Goal: Task Accomplishment & Management: Manage account settings

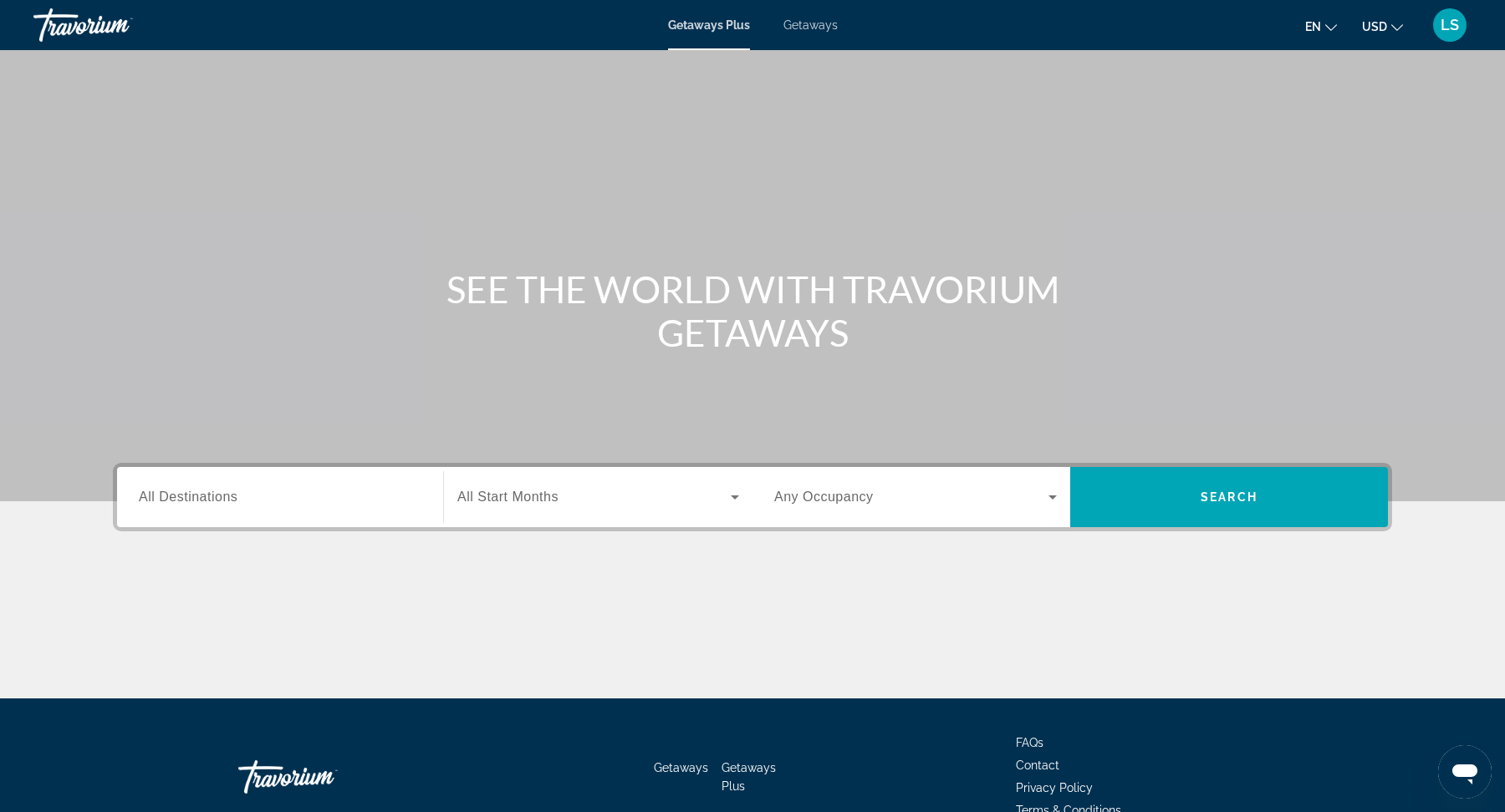
click at [1449, 27] on span "LS" at bounding box center [1449, 25] width 19 height 17
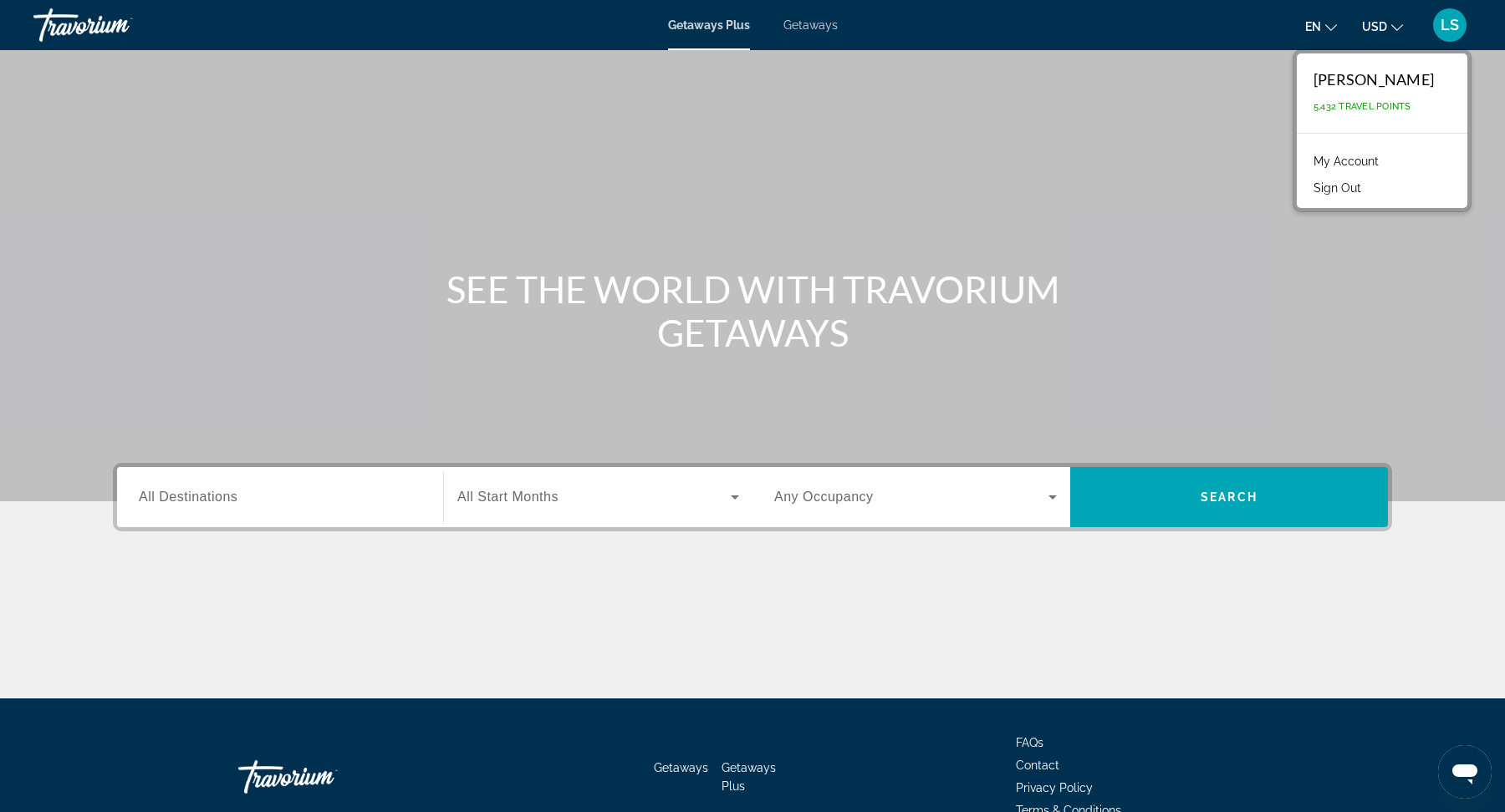
click at [1379, 159] on link "My Account" at bounding box center [1346, 161] width 82 height 22
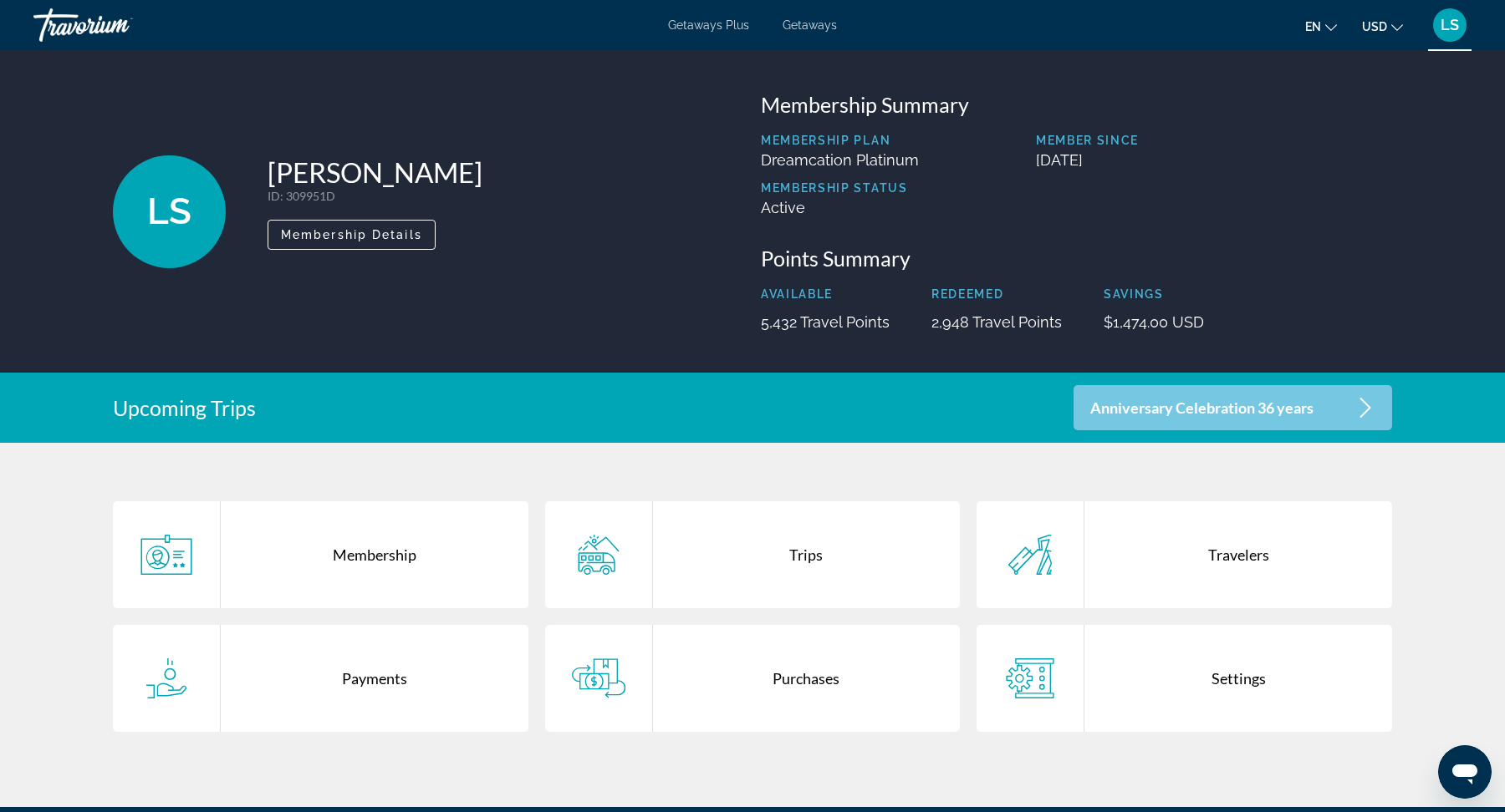
click at [811, 560] on div "Trips" at bounding box center [807, 554] width 308 height 107
click at [1290, 414] on p "Anniversary Celebration 36 years" at bounding box center [1202, 408] width 224 height 14
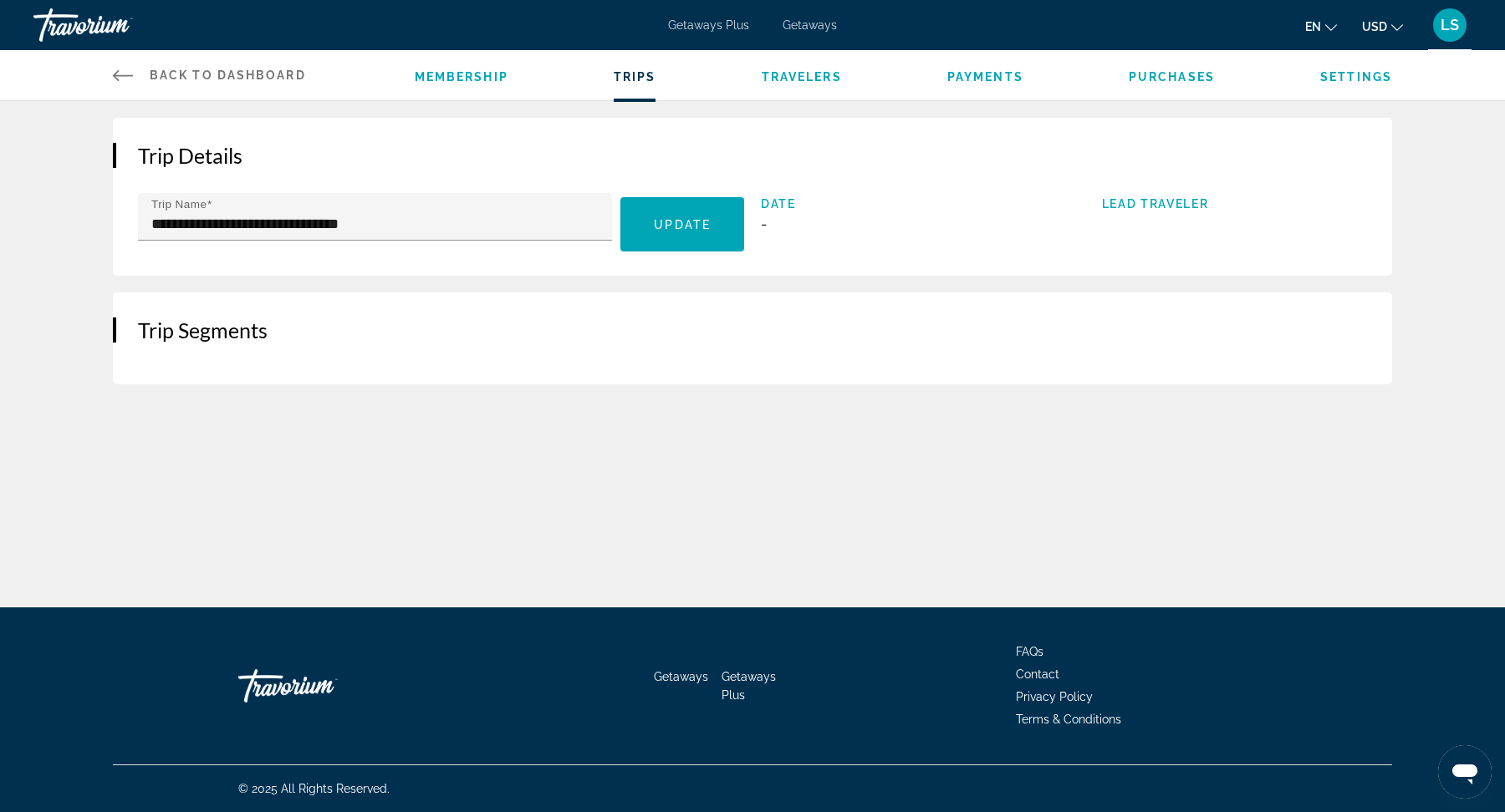
click at [189, 79] on span "Back to Dashboard" at bounding box center [228, 76] width 156 height 14
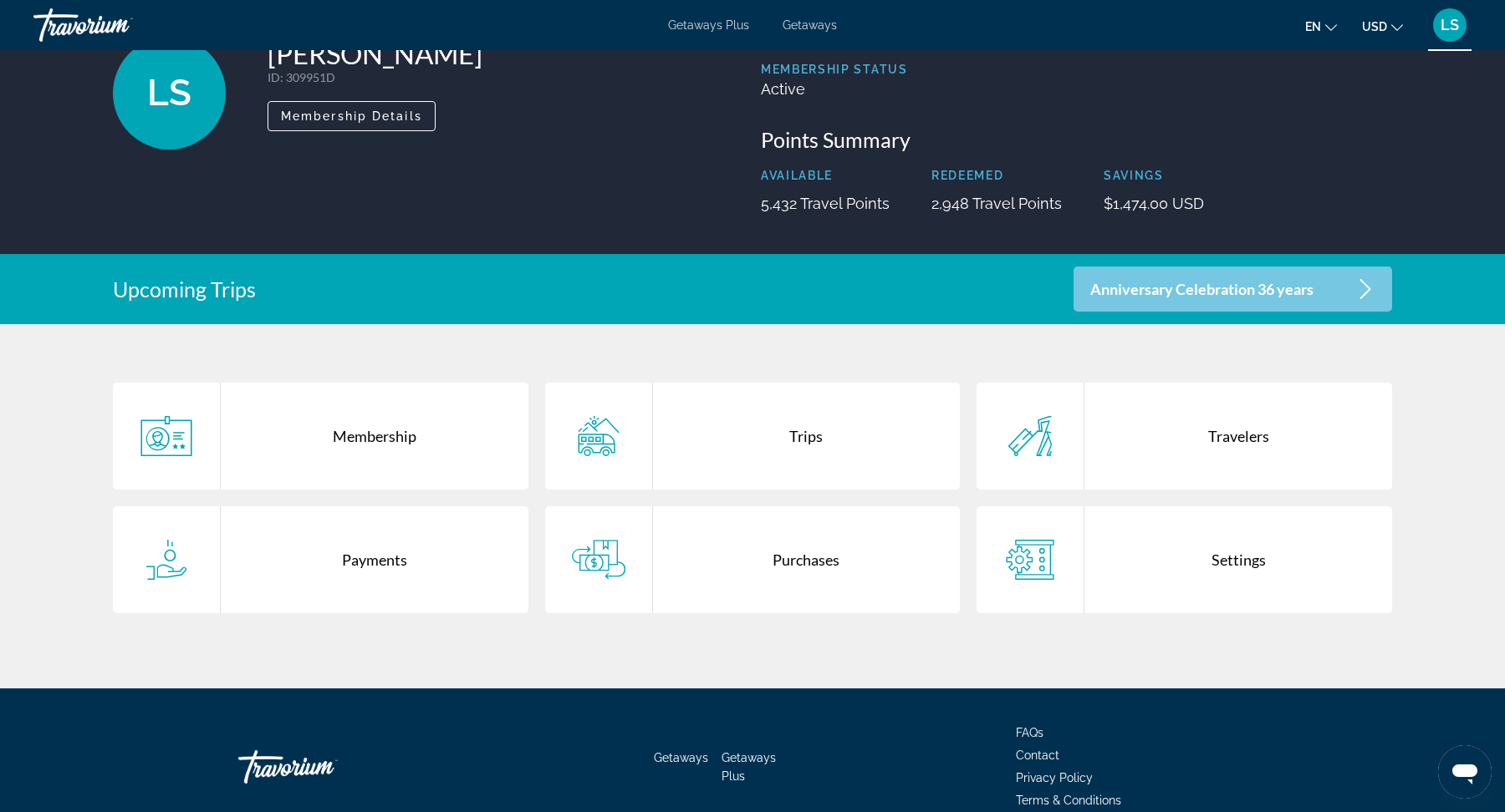
scroll to position [139, 0]
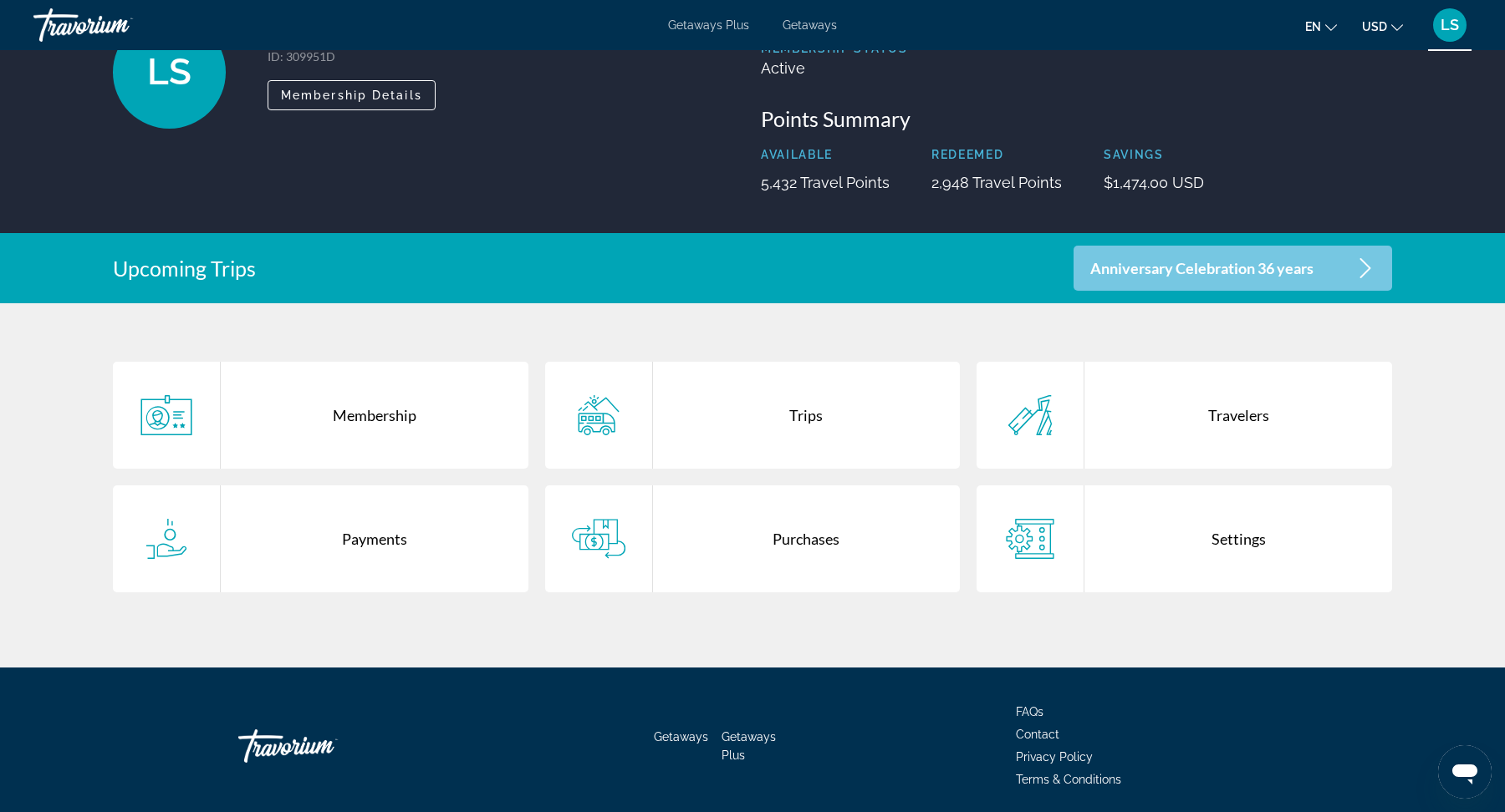
click at [806, 415] on div "Trips" at bounding box center [807, 415] width 308 height 107
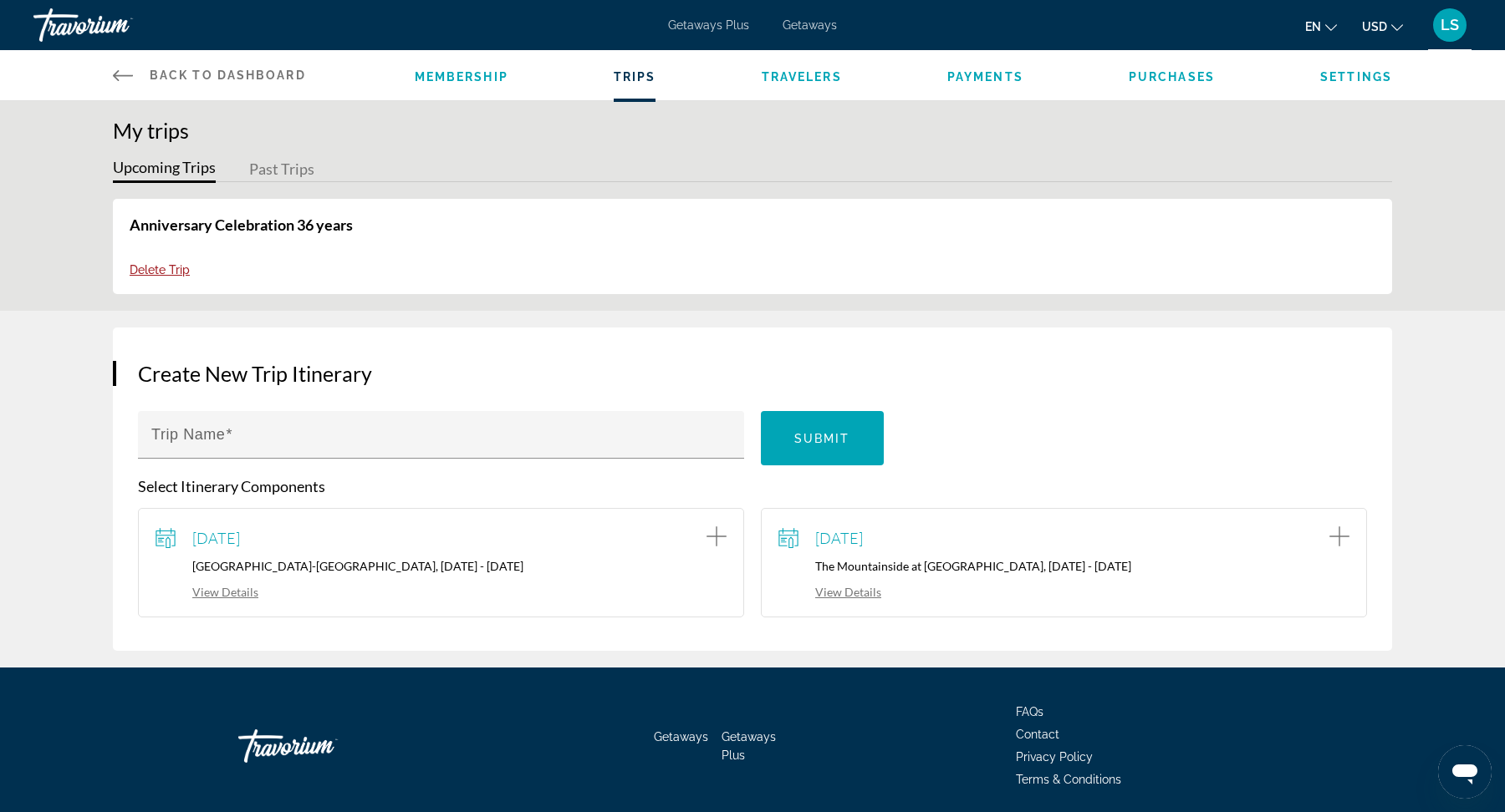
click at [1456, 23] on span "LS" at bounding box center [1449, 25] width 19 height 17
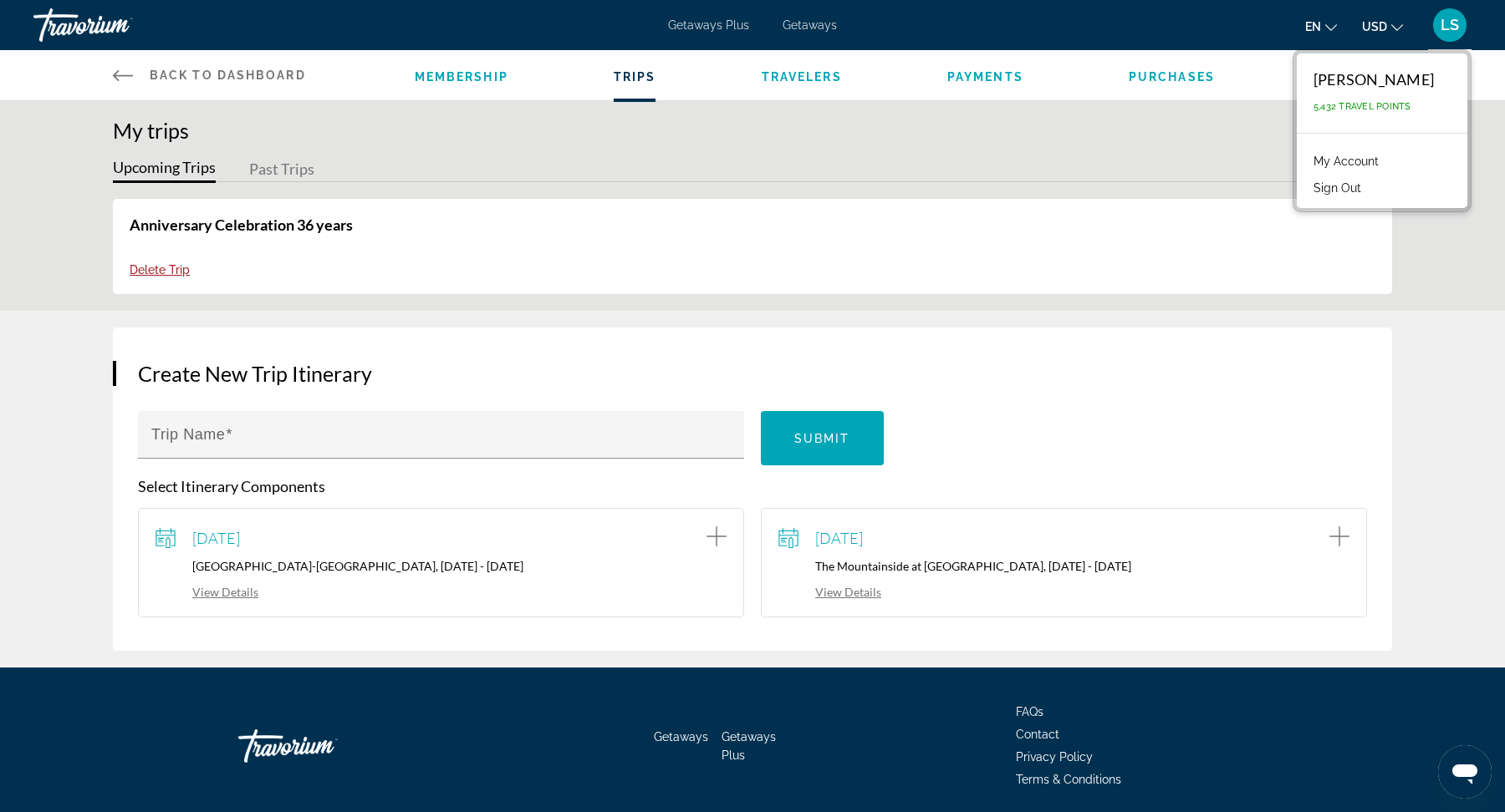
click at [1387, 166] on link "My Account" at bounding box center [1346, 161] width 82 height 22
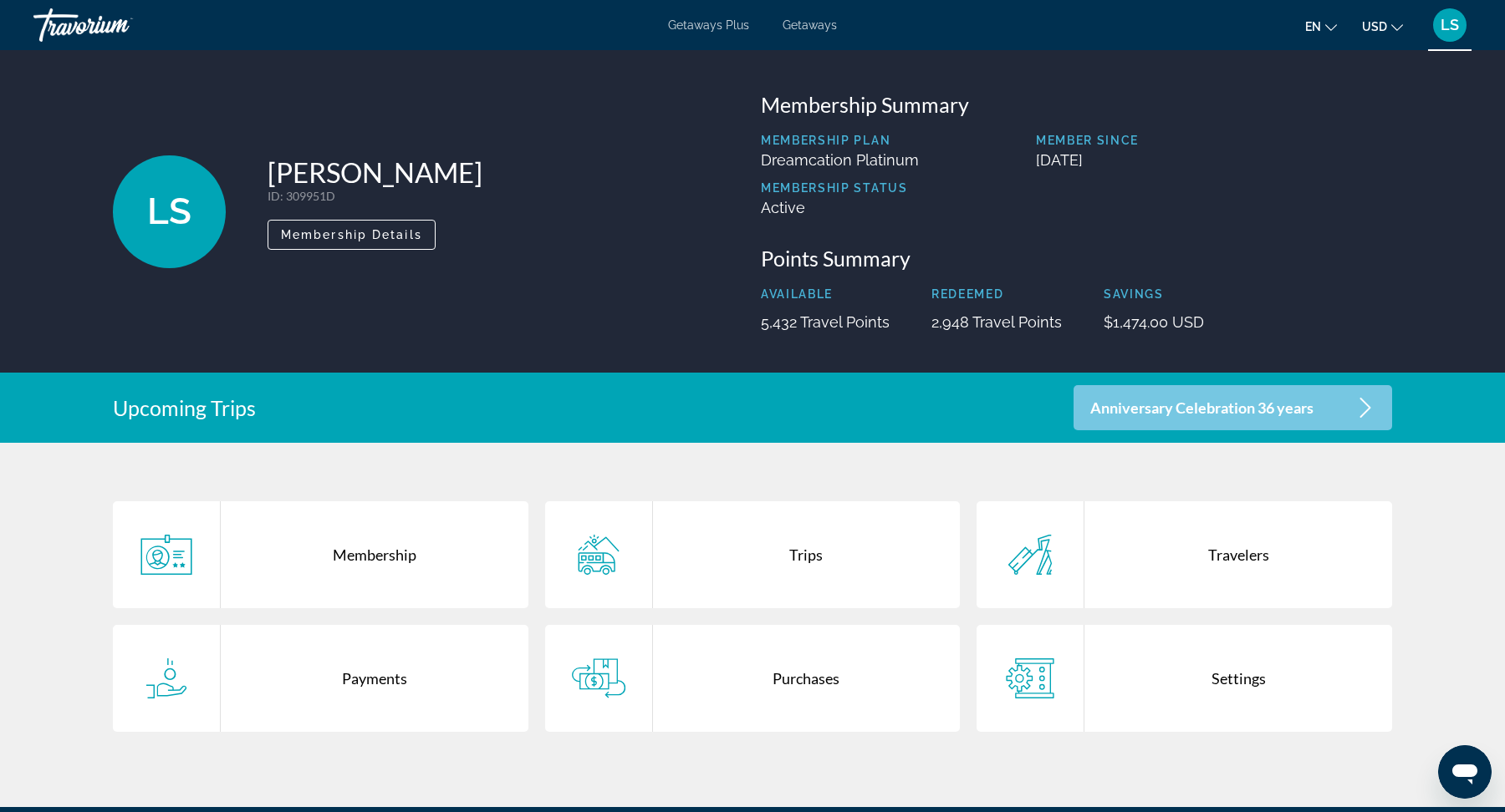
click at [57, 30] on div "Travorium" at bounding box center [117, 25] width 167 height 43
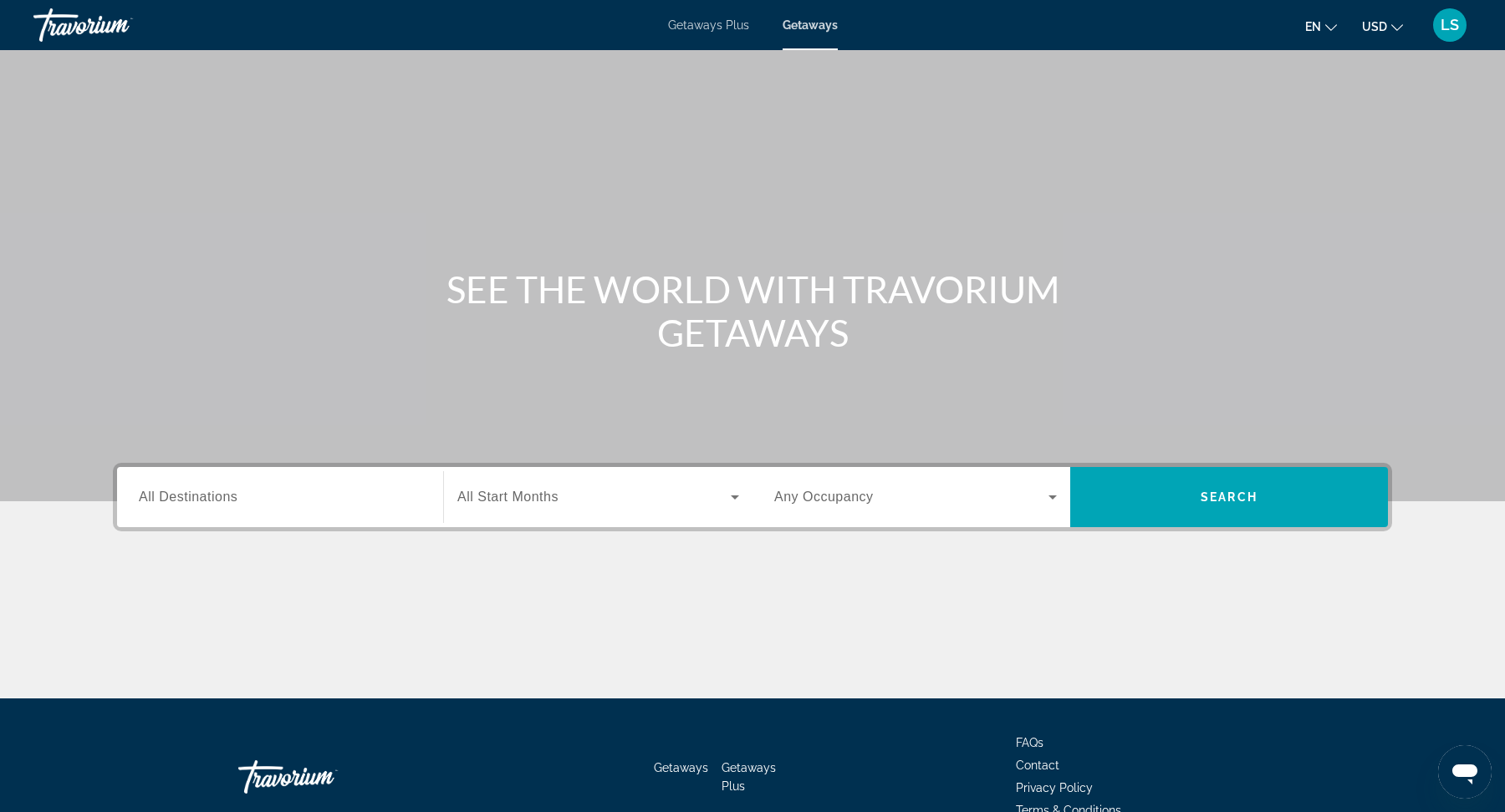
click at [1448, 33] on div "LS" at bounding box center [1450, 25] width 33 height 33
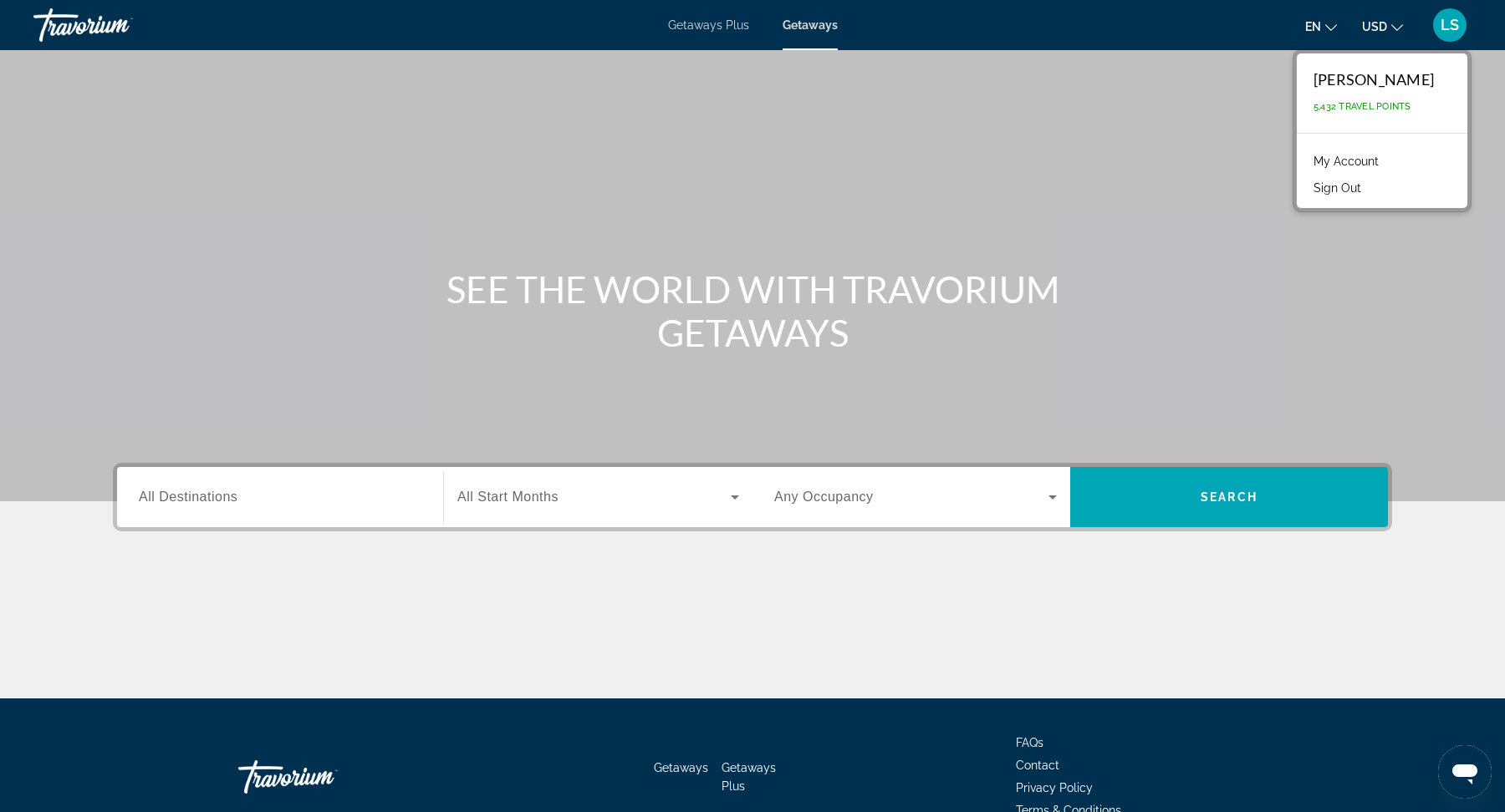
click at [1370, 188] on button "Sign Out" at bounding box center [1337, 188] width 65 height 22
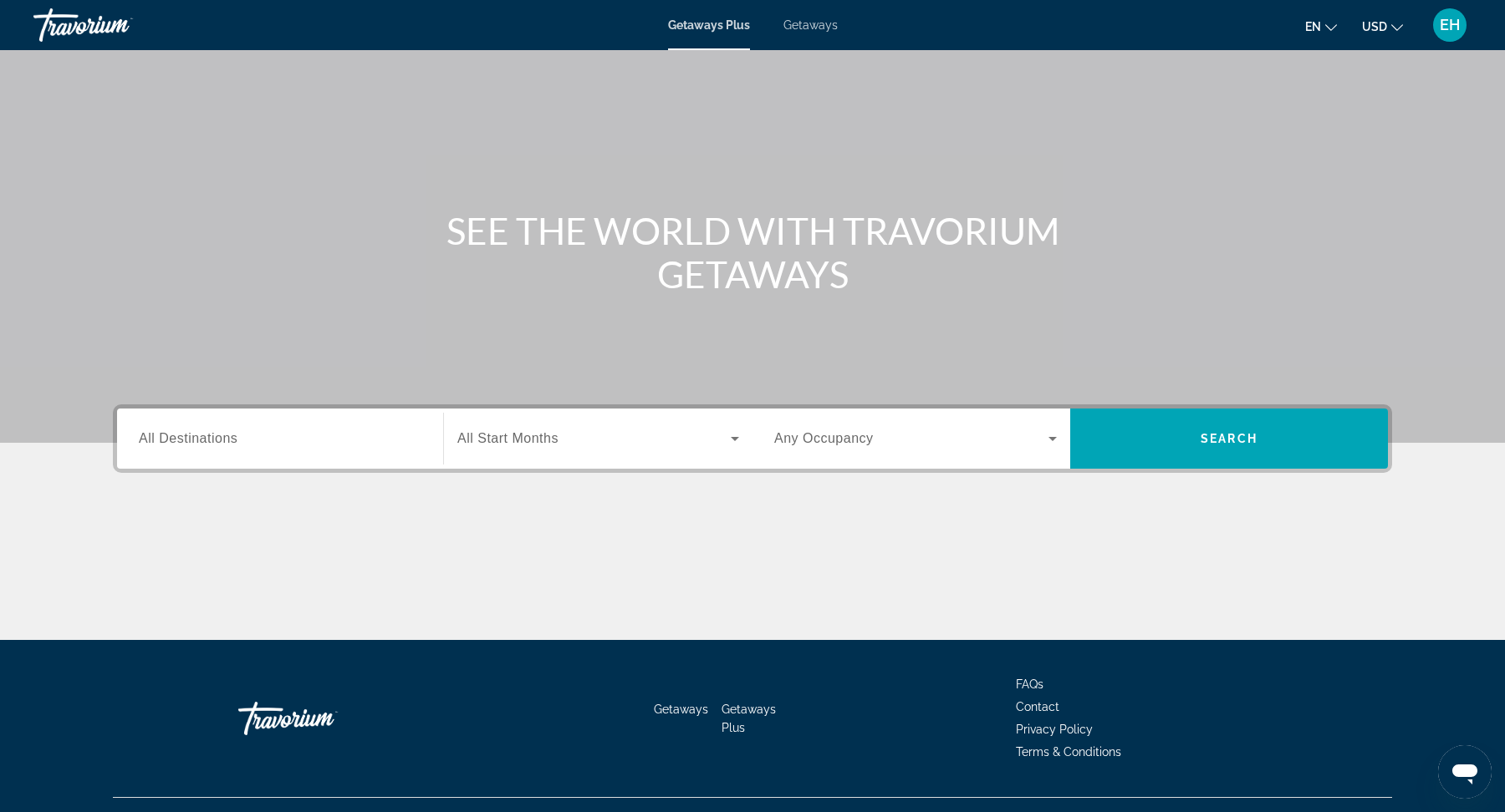
scroll to position [60, 0]
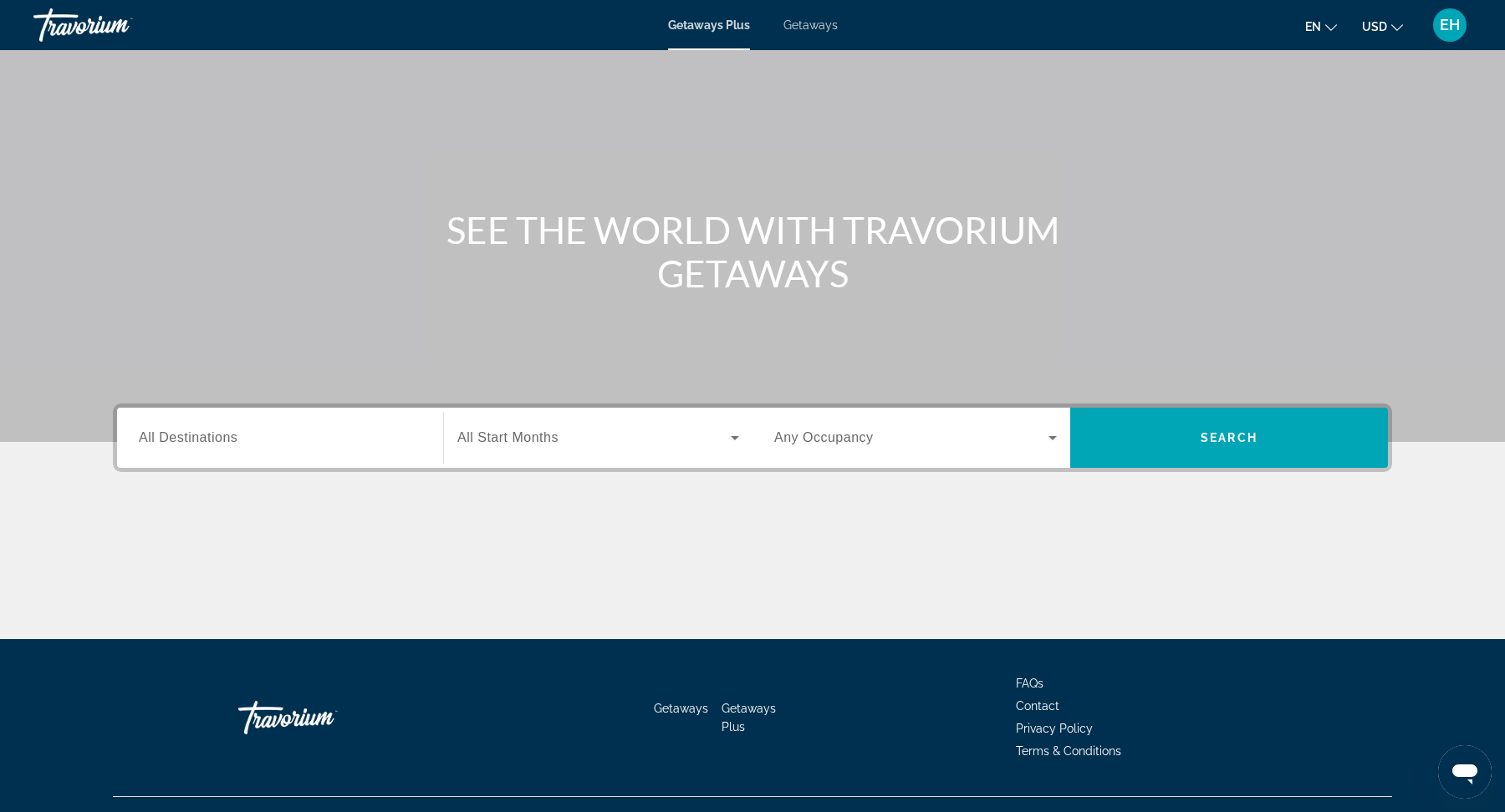
click at [1449, 30] on span "EH" at bounding box center [1449, 25] width 20 height 17
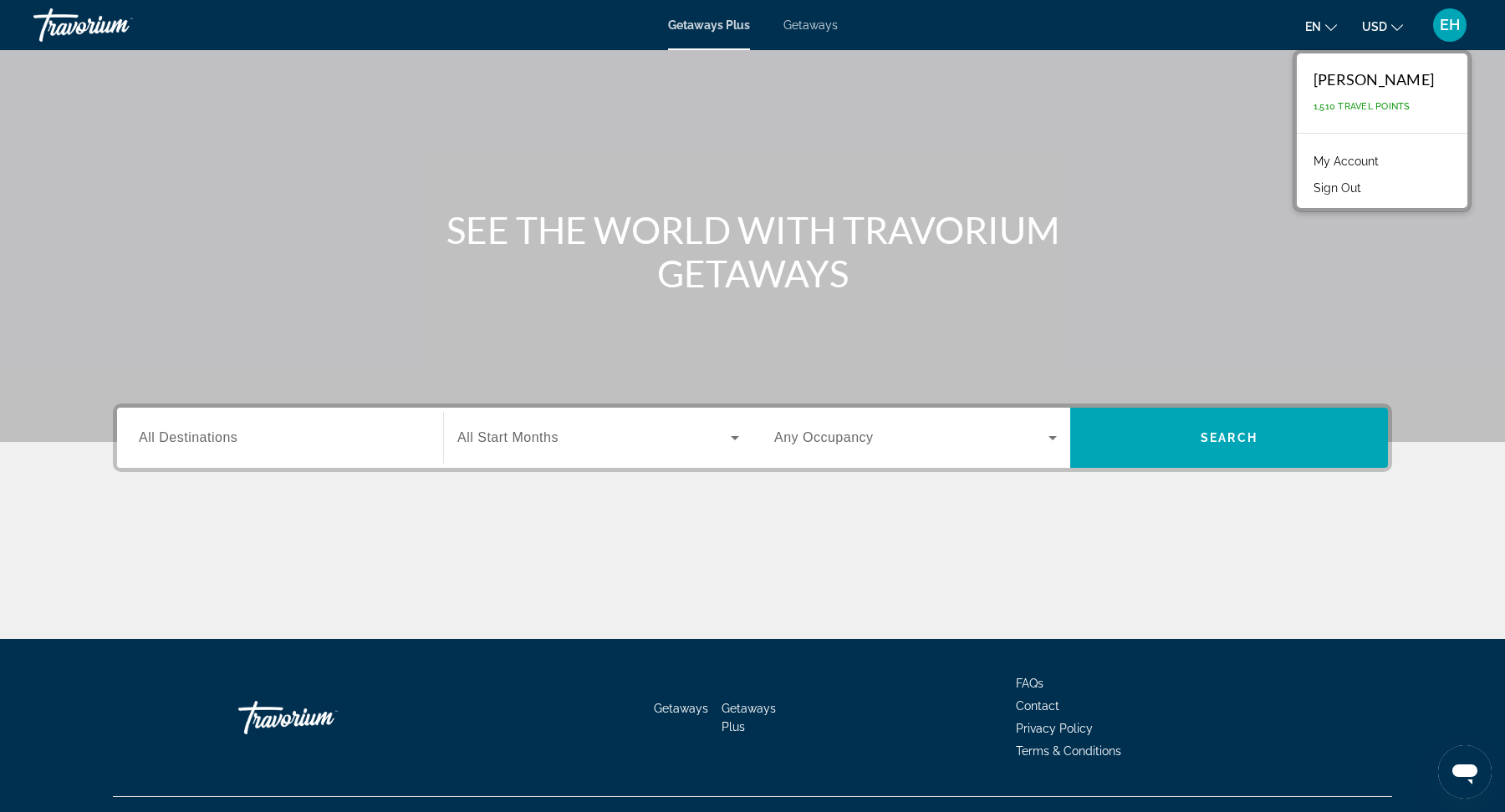
click at [1384, 162] on link "My Account" at bounding box center [1346, 161] width 82 height 22
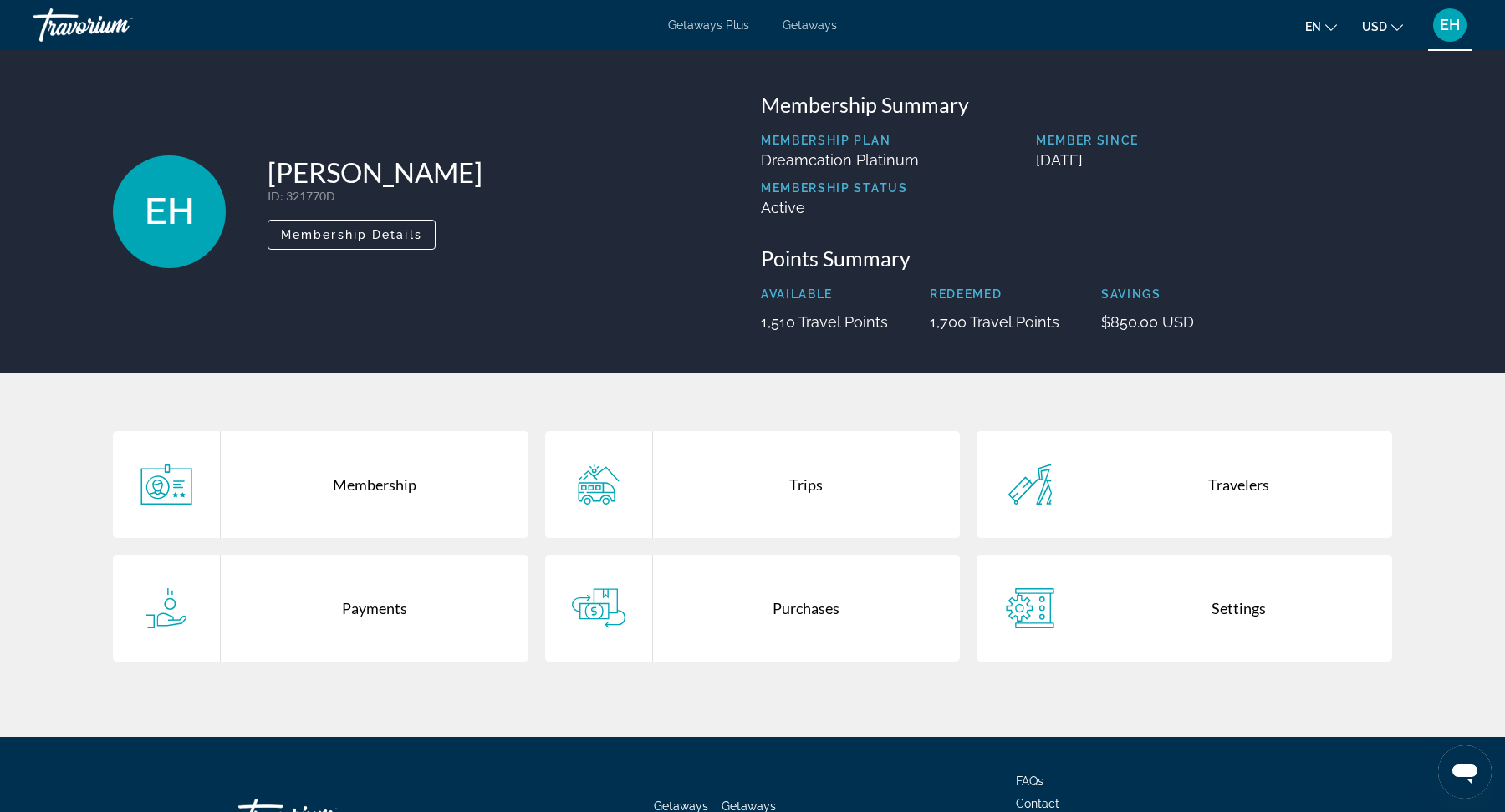
click at [805, 490] on div "Trips" at bounding box center [807, 484] width 308 height 107
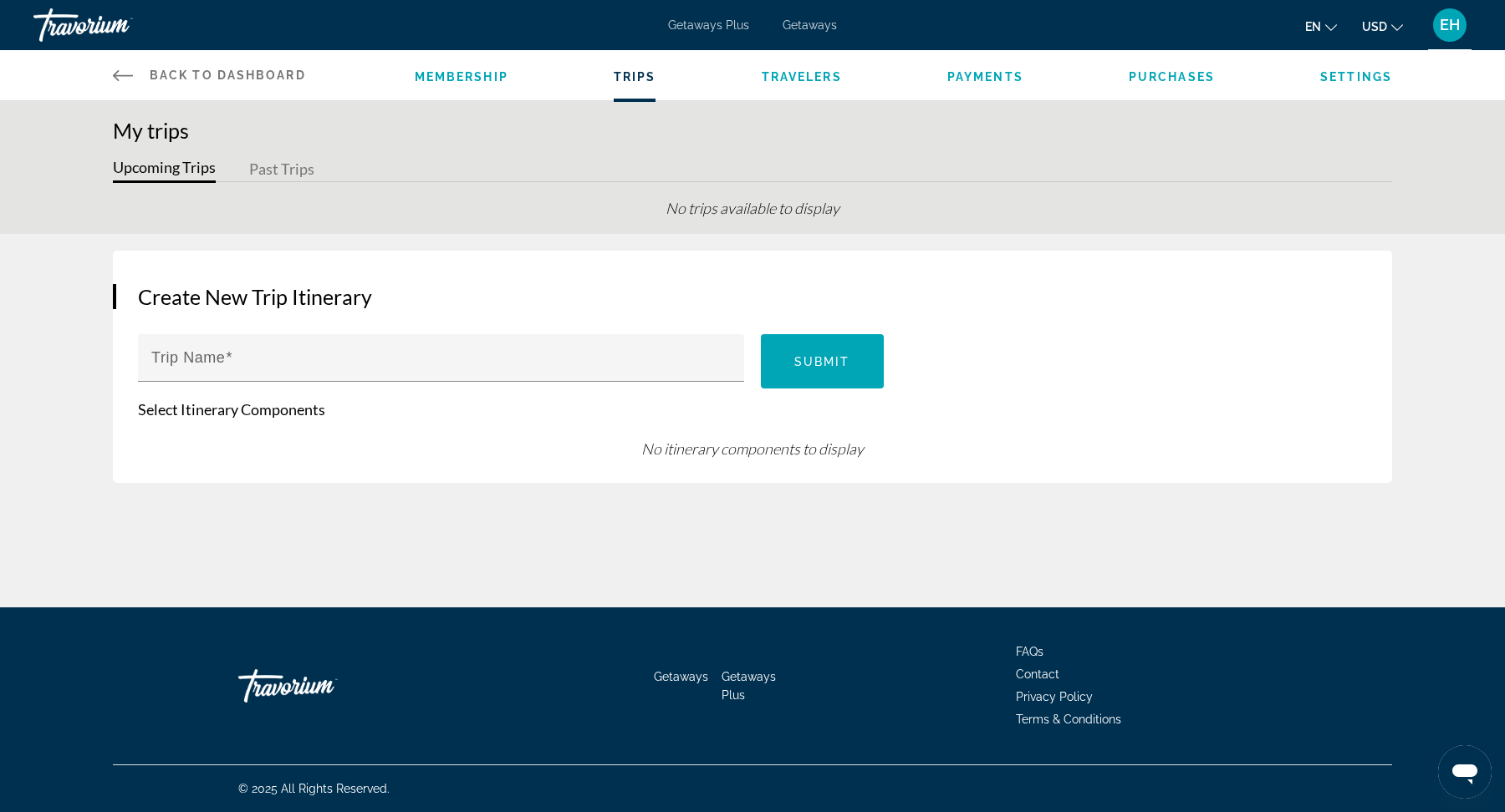
click at [284, 167] on button "Past Trips" at bounding box center [282, 170] width 65 height 25
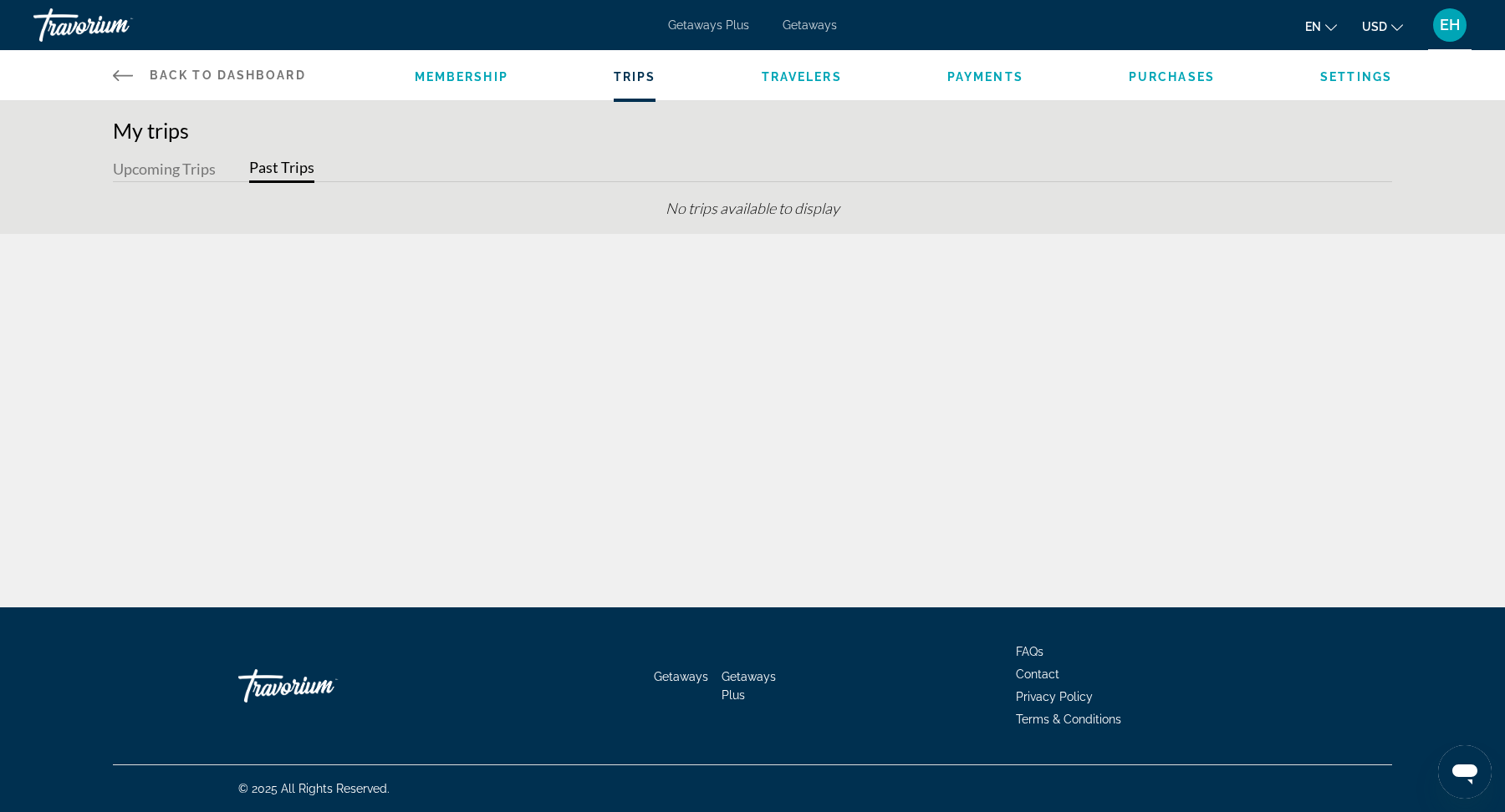
click at [132, 167] on button "Upcoming Trips" at bounding box center [164, 170] width 103 height 25
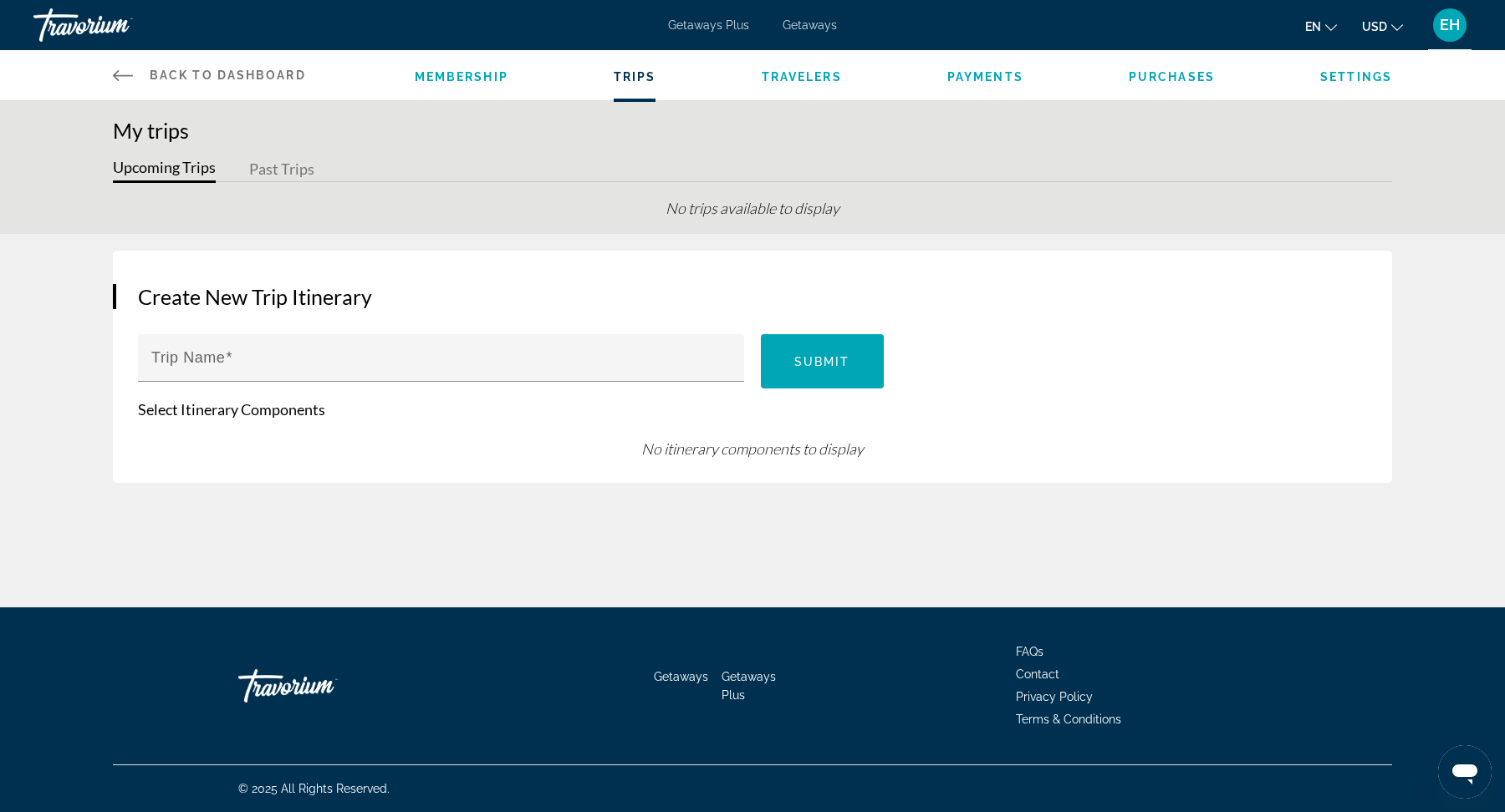
click at [1017, 76] on span "Payments" at bounding box center [985, 77] width 77 height 14
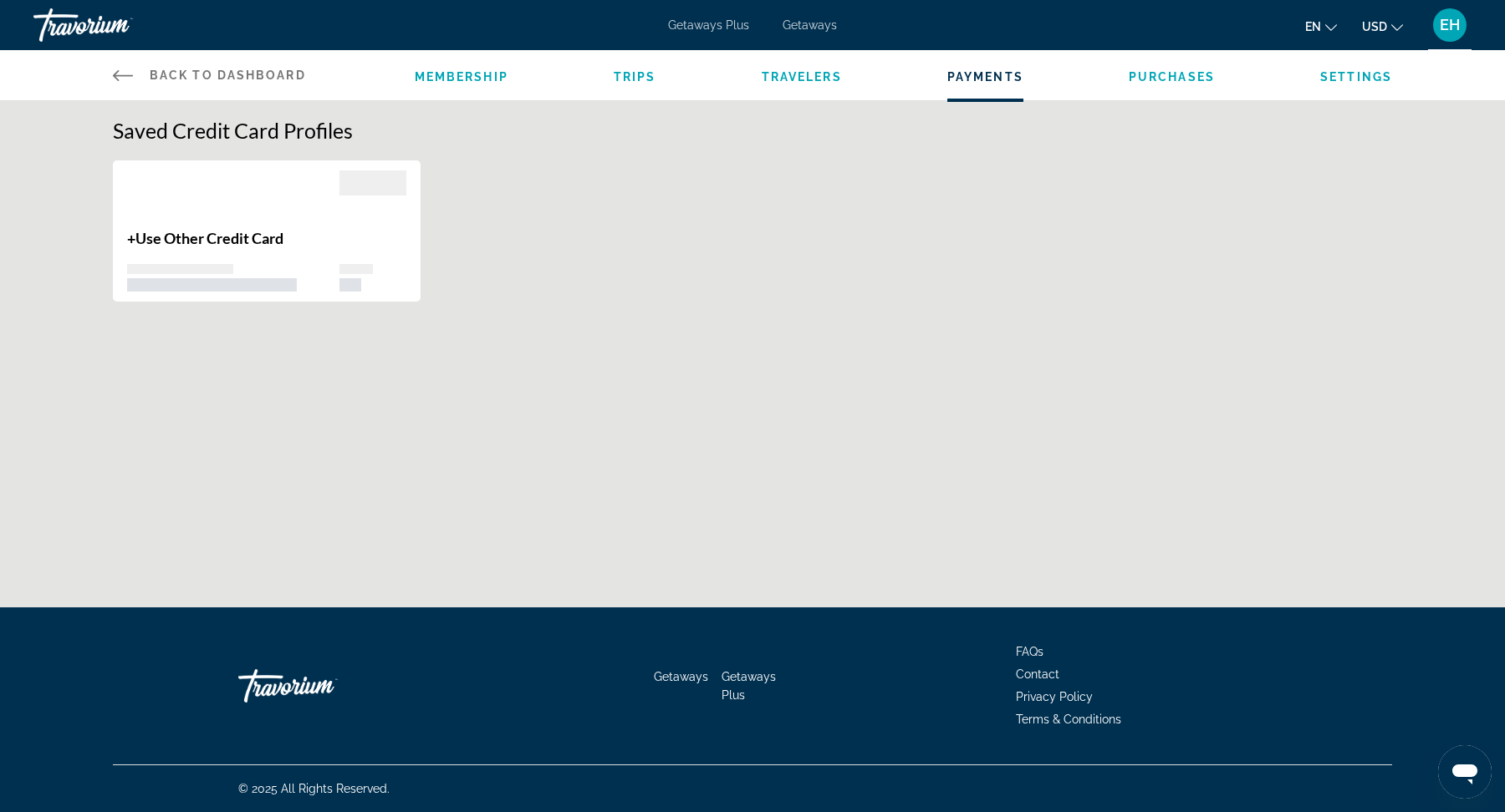
click at [1166, 83] on li "Purchases" at bounding box center [1171, 75] width 86 height 19
click at [1159, 76] on span "Purchases" at bounding box center [1171, 77] width 86 height 14
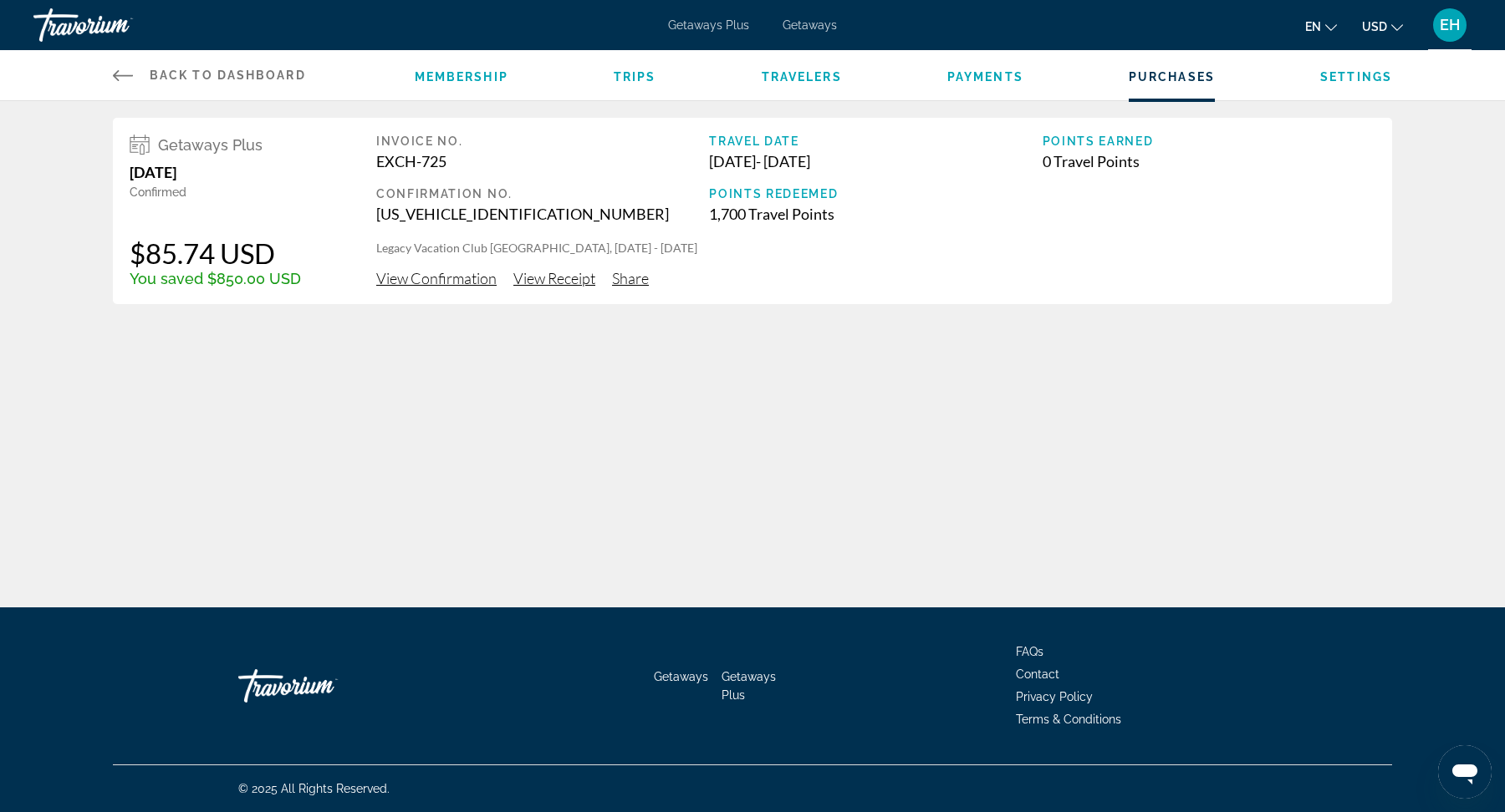
click at [462, 285] on span "View Confirmation" at bounding box center [436, 278] width 121 height 19
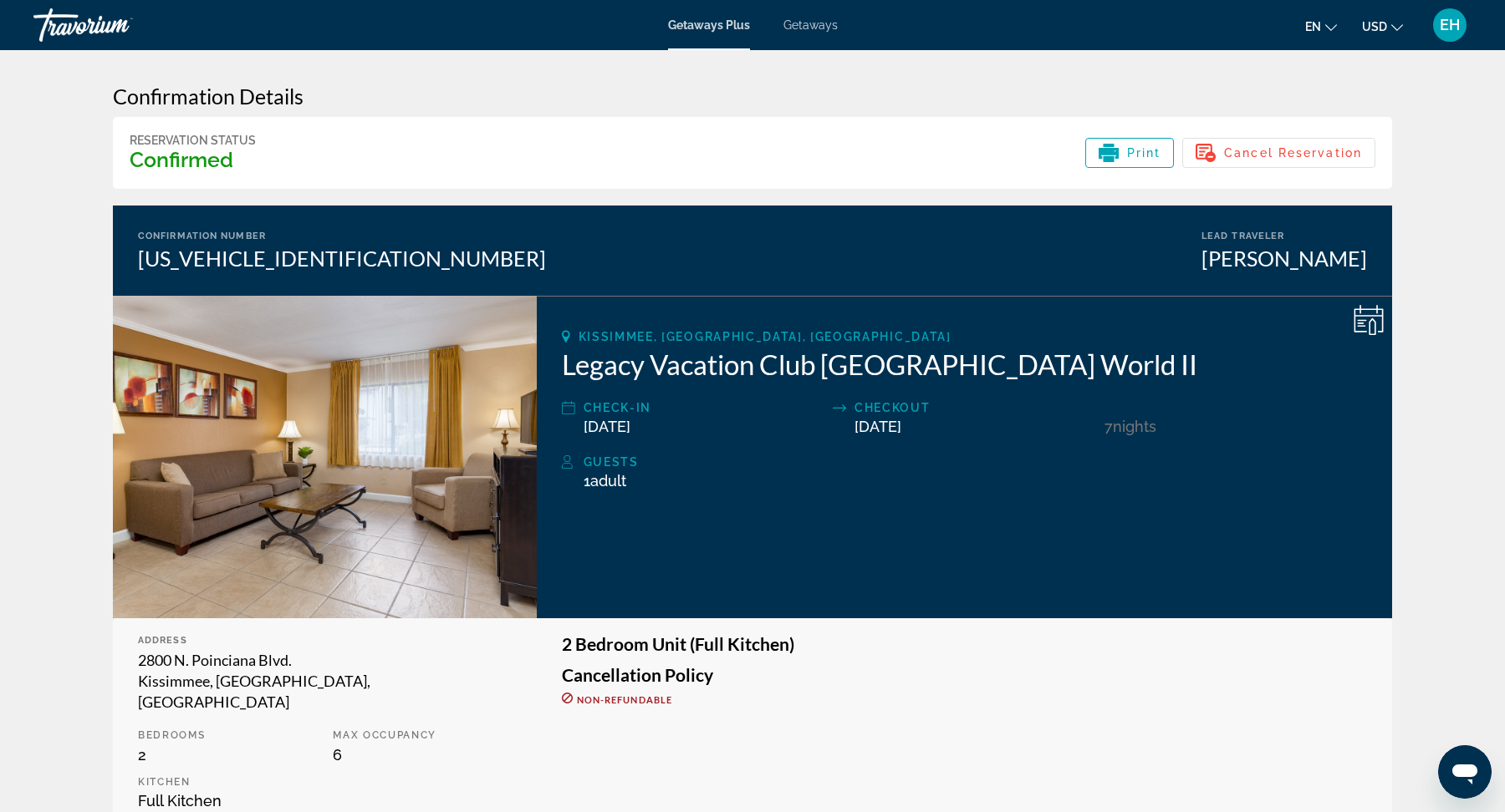
click at [1362, 329] on icon "Main content" at bounding box center [1369, 320] width 30 height 30
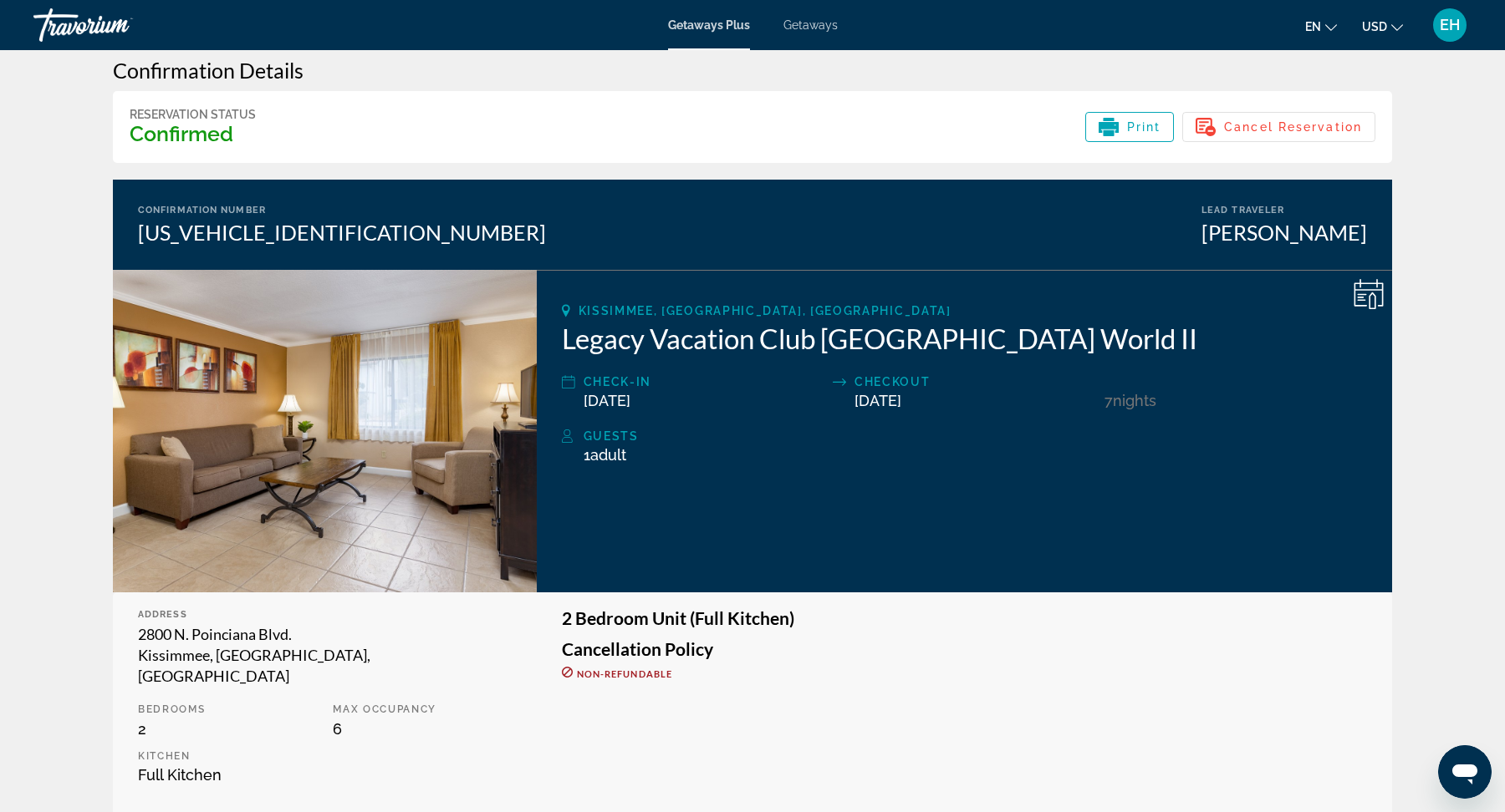
scroll to position [20, 0]
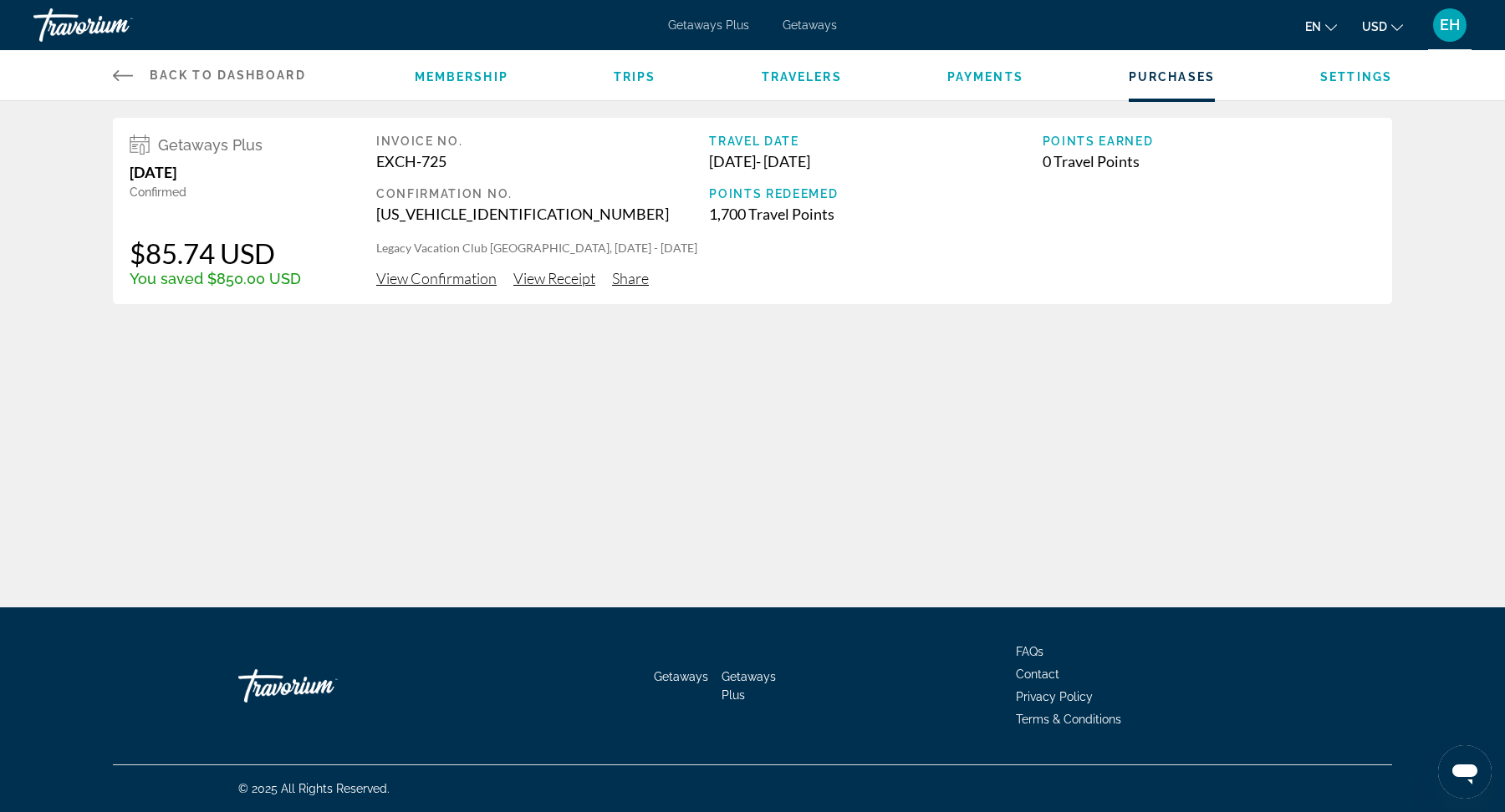
click at [545, 280] on span "View Receipt" at bounding box center [554, 278] width 82 height 19
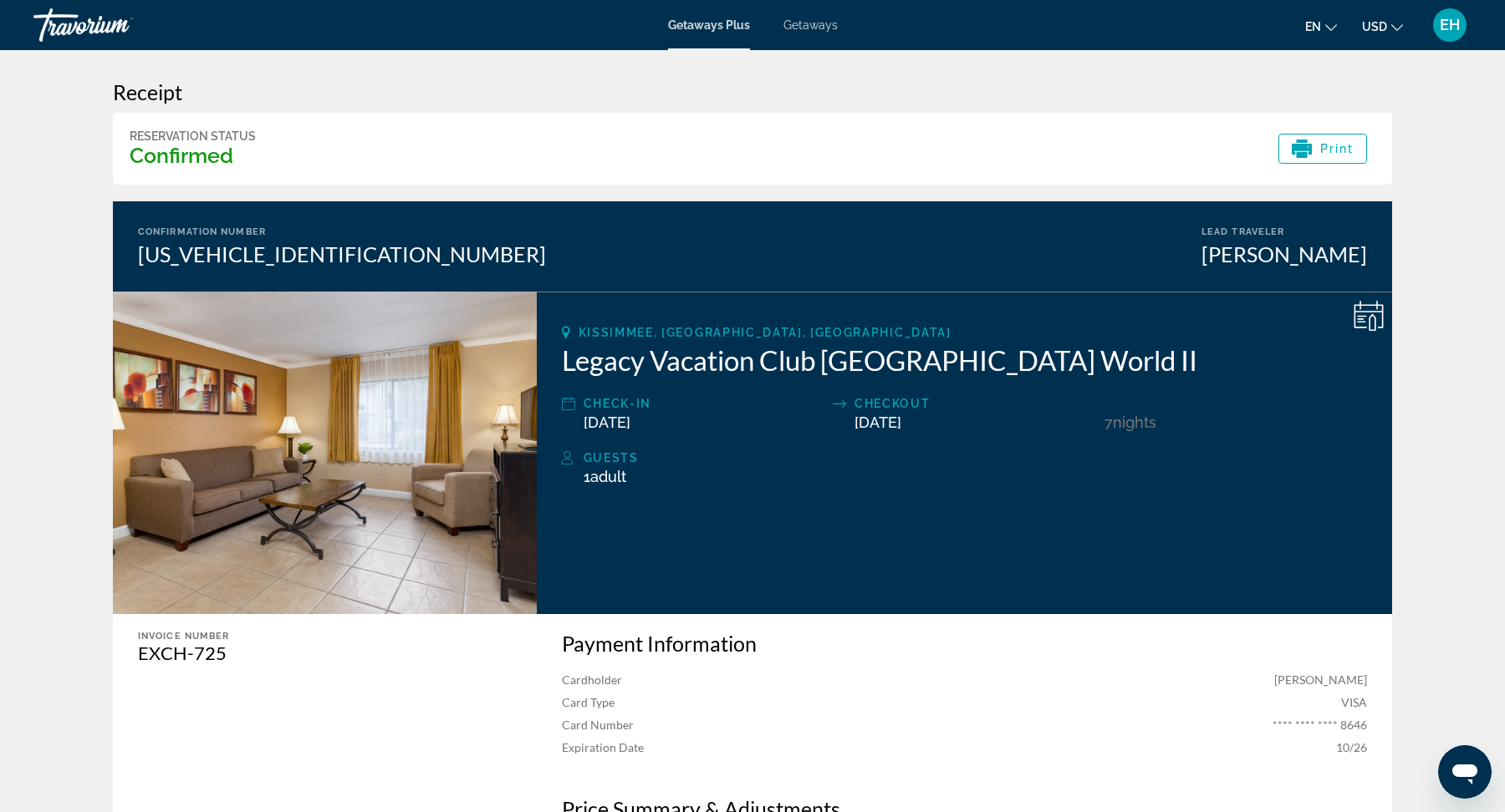
scroll to position [7, 0]
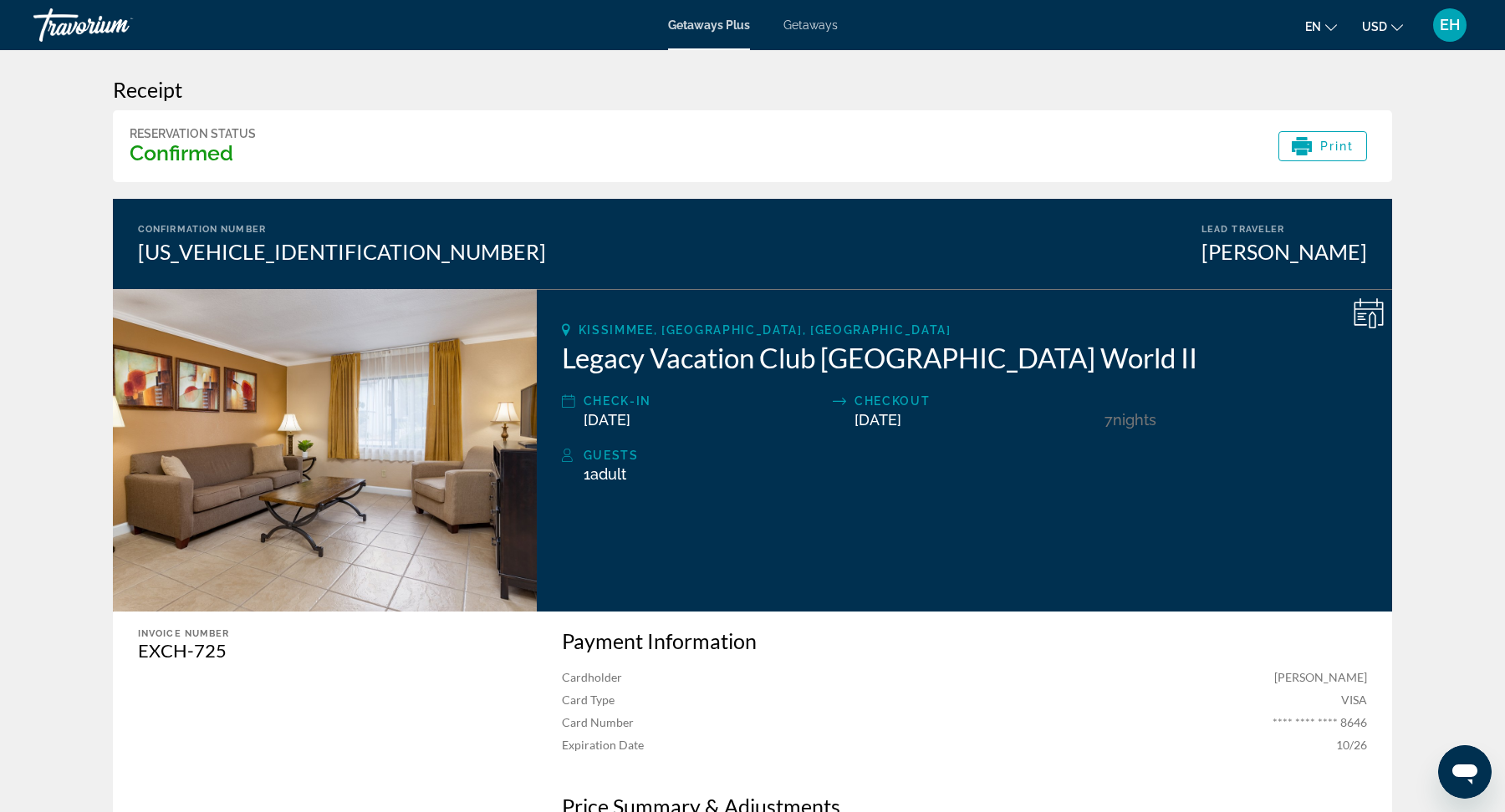
click at [800, 32] on div "Getaways Plus Getaways en English Español Français Italiano Português русский U…" at bounding box center [752, 25] width 1505 height 43
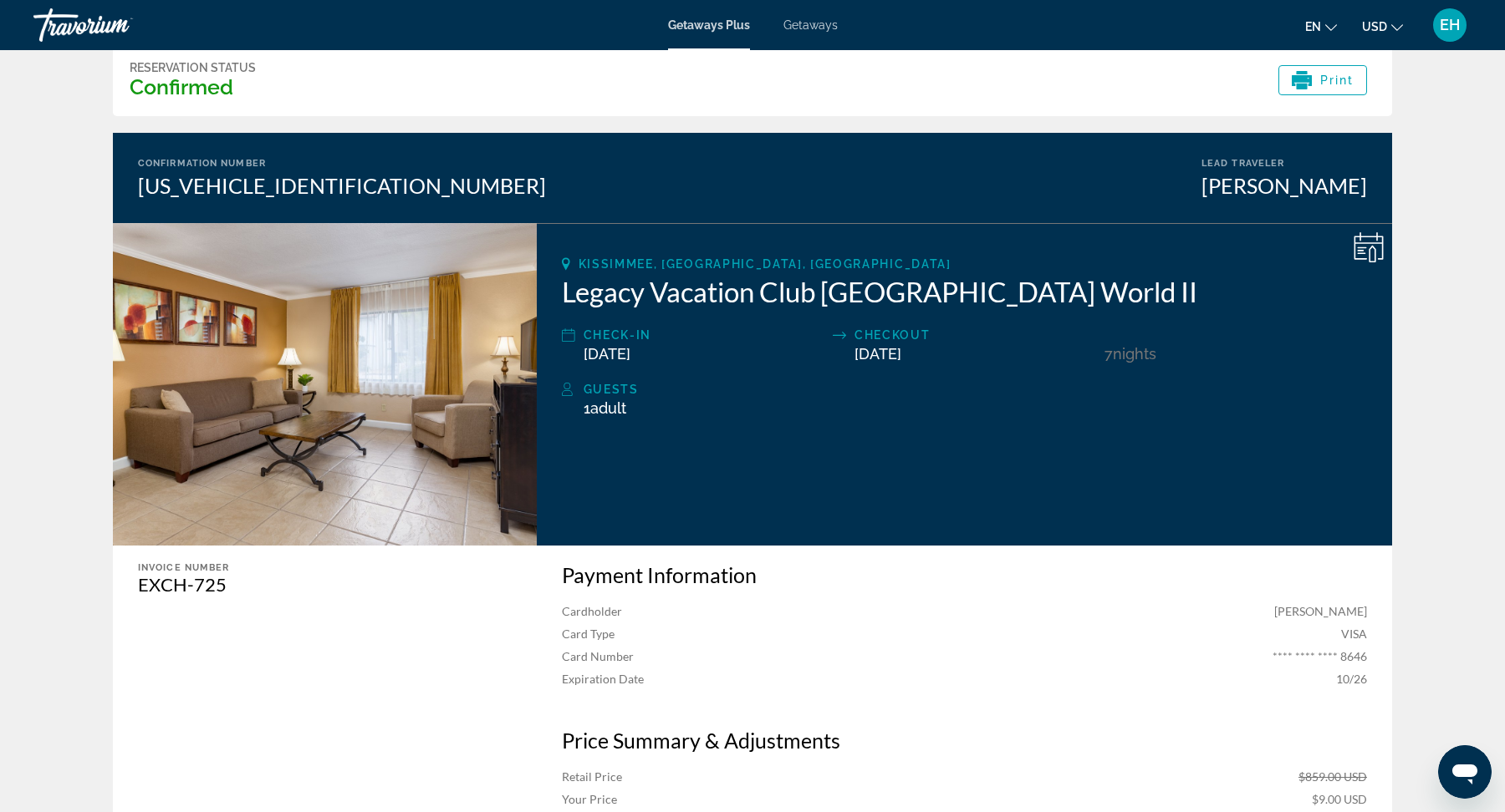
scroll to position [0, 0]
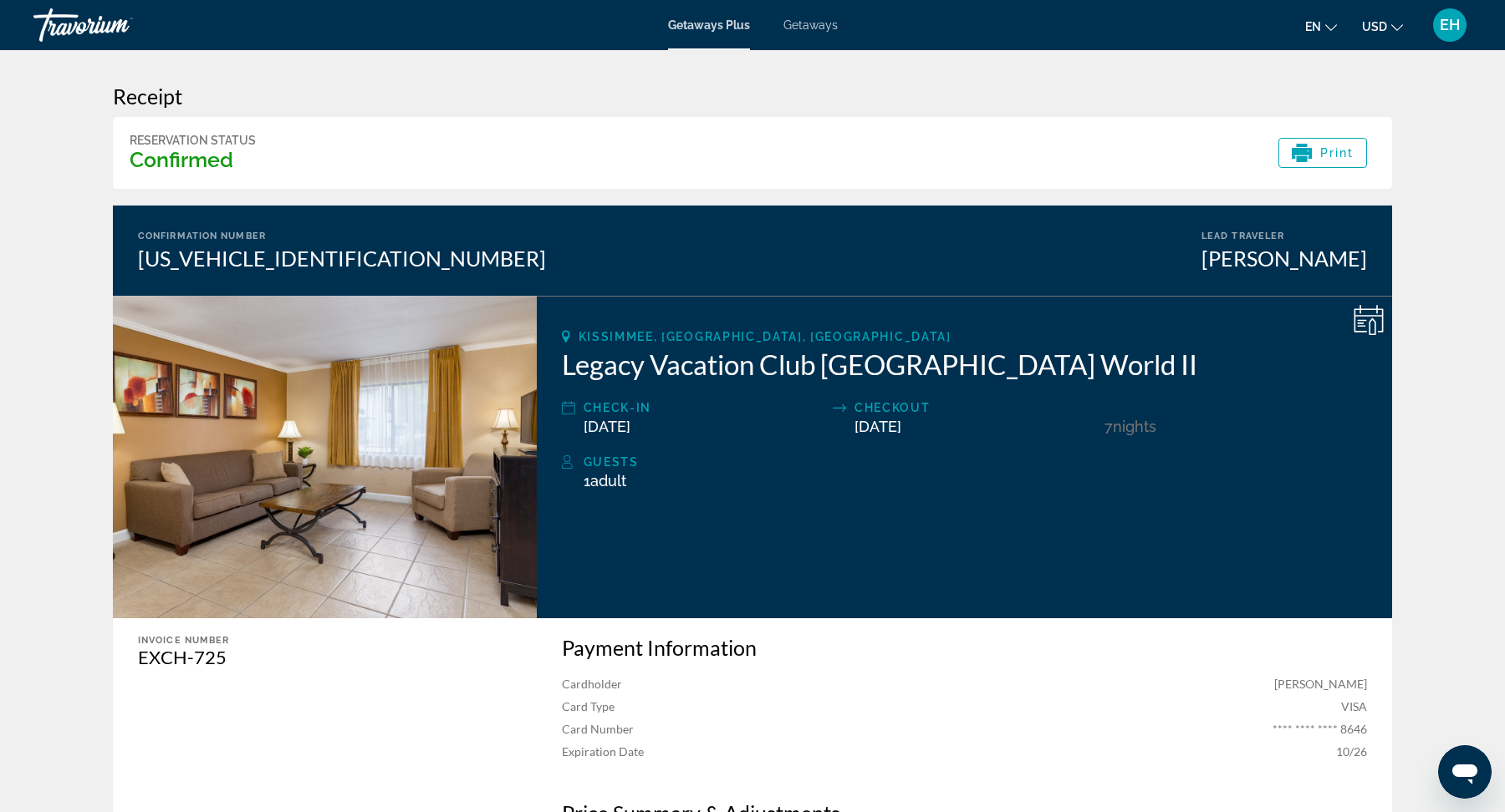
click at [810, 31] on div "Getaways Plus Getaways en English Español Français Italiano Português русский U…" at bounding box center [752, 25] width 1505 height 43
click at [1444, 30] on span "EH" at bounding box center [1449, 25] width 20 height 17
click at [1024, 196] on div "Receipt Reservation Status Confirmed Print Confirmation Number [US_VEHICLE_IDEN…" at bounding box center [752, 530] width 1279 height 892
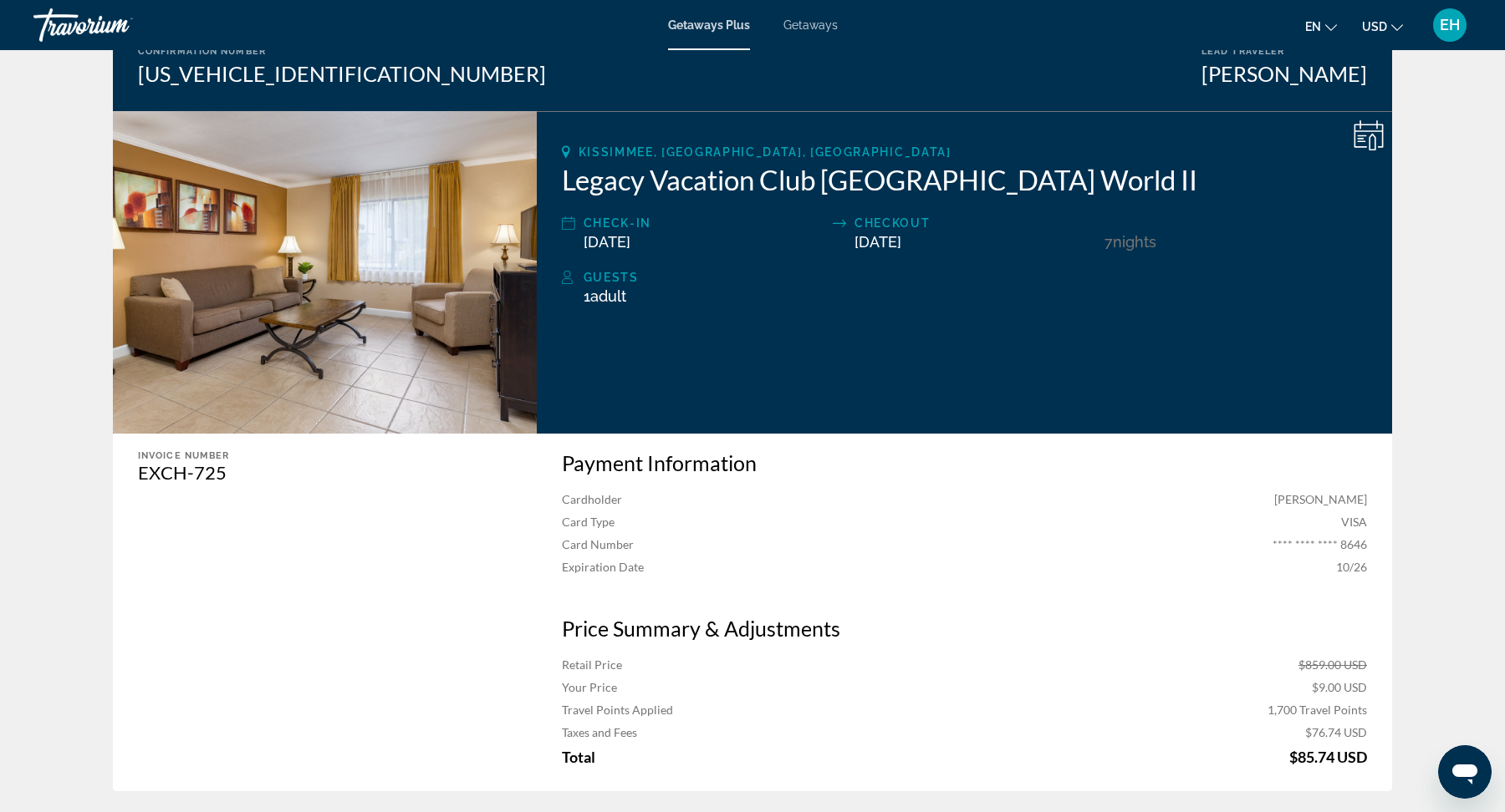
scroll to position [192, 0]
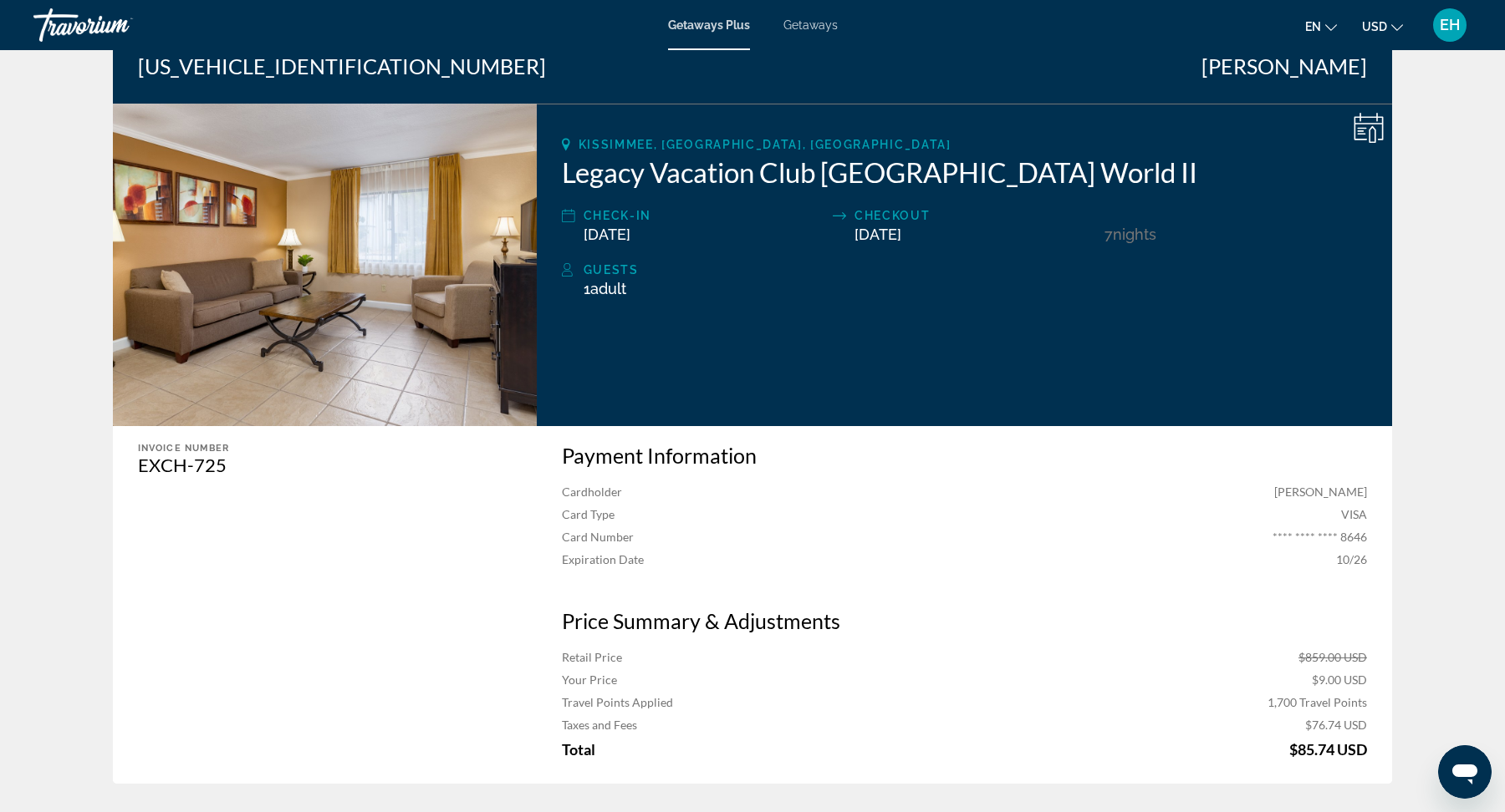
click at [1444, 26] on span "EH" at bounding box center [1449, 25] width 20 height 17
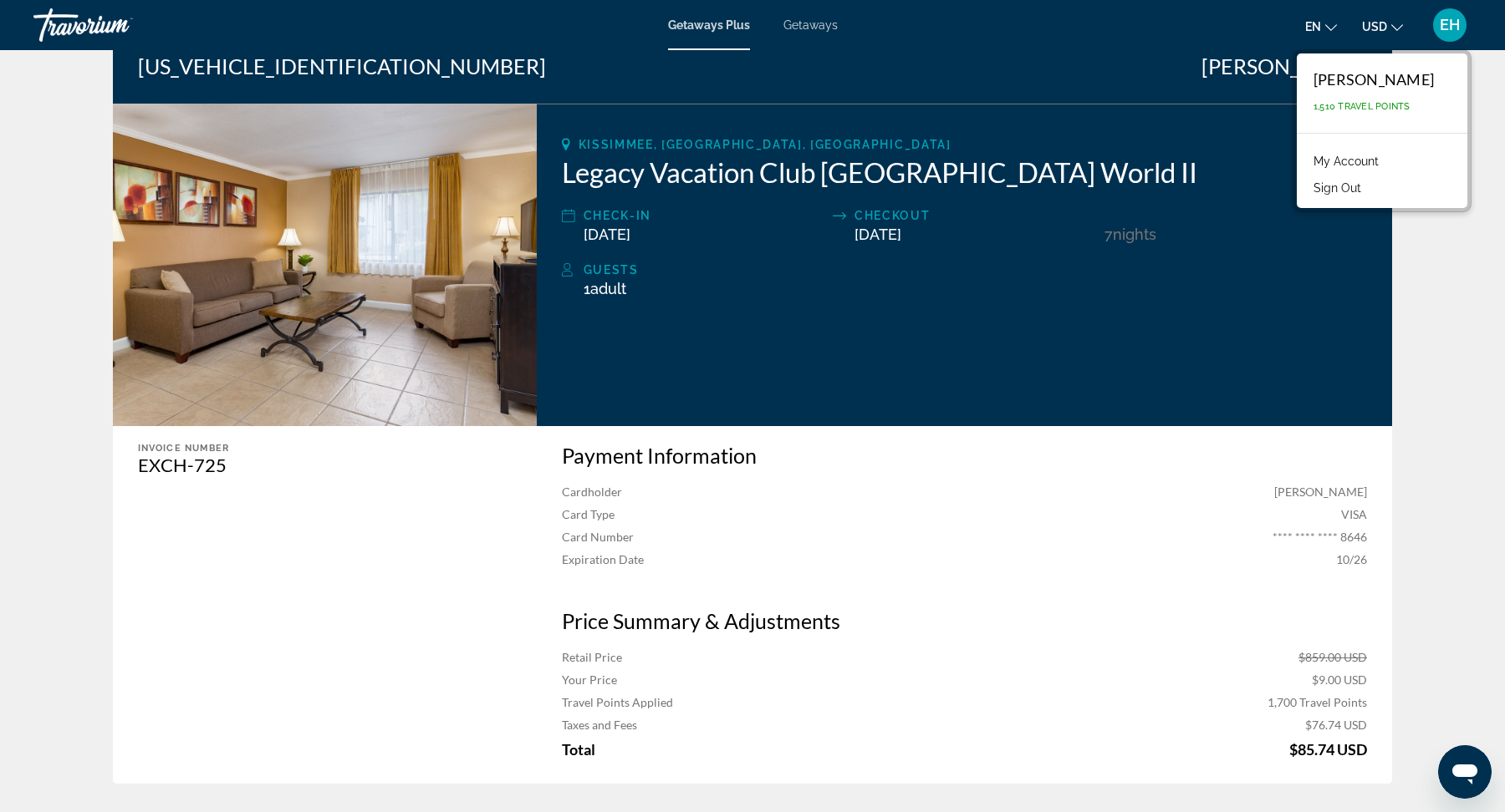
click at [1365, 163] on link "My Account" at bounding box center [1346, 161] width 82 height 22
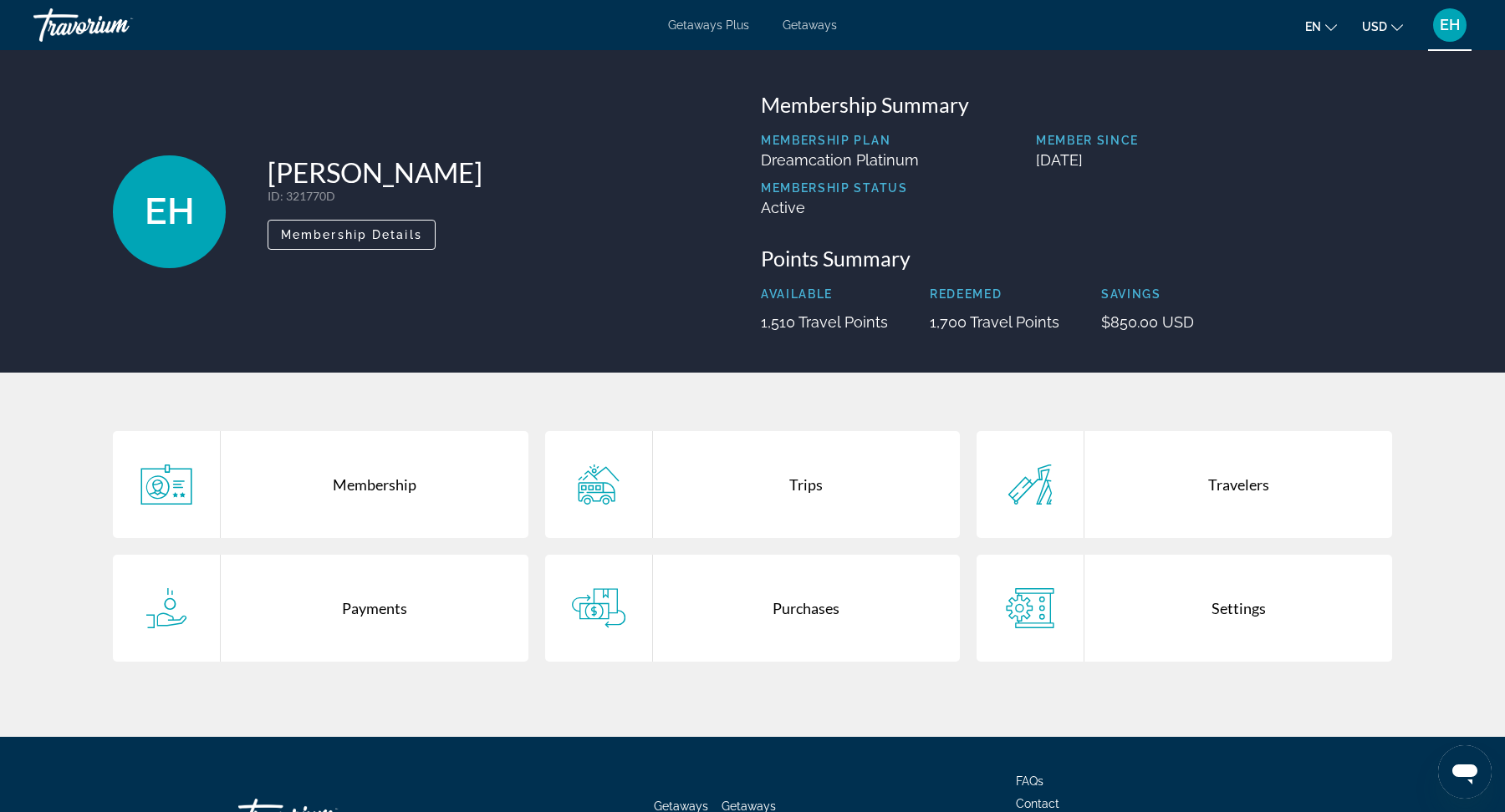
click at [1313, 30] on span "en" at bounding box center [1313, 26] width 16 height 14
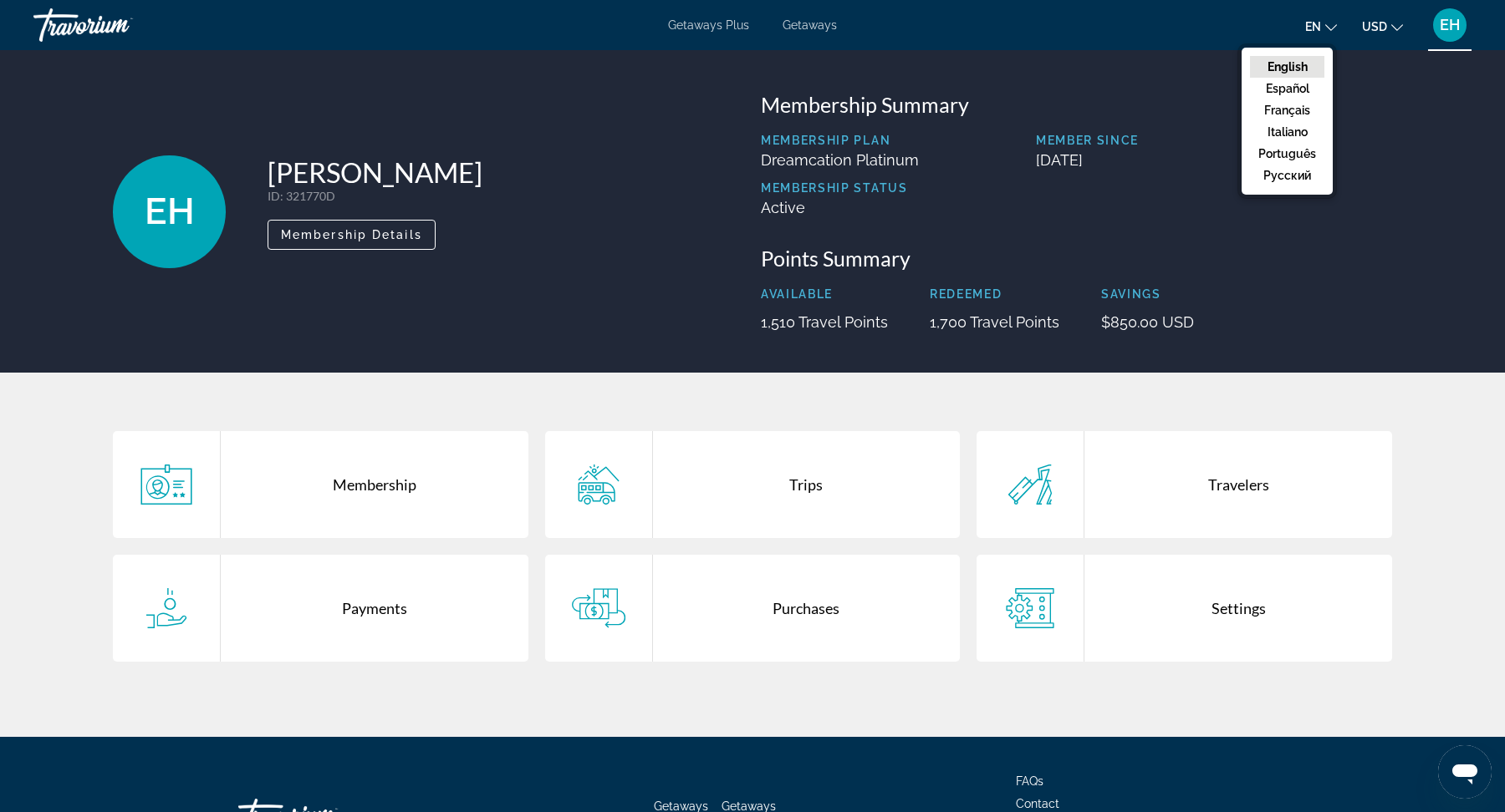
click at [1382, 138] on p "Member Since" at bounding box center [1214, 140] width 356 height 14
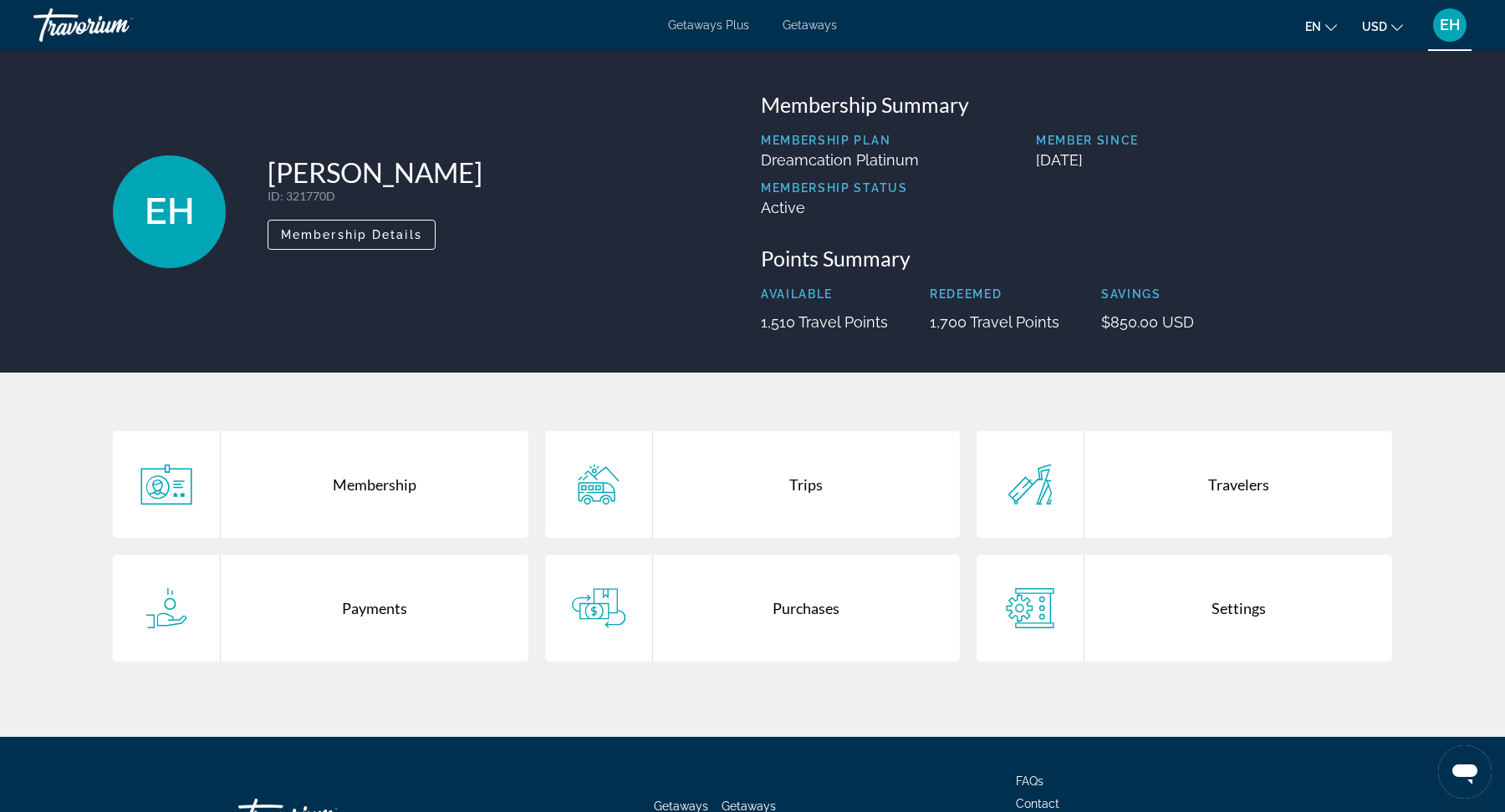
click at [65, 29] on div "Travorium" at bounding box center [117, 25] width 167 height 43
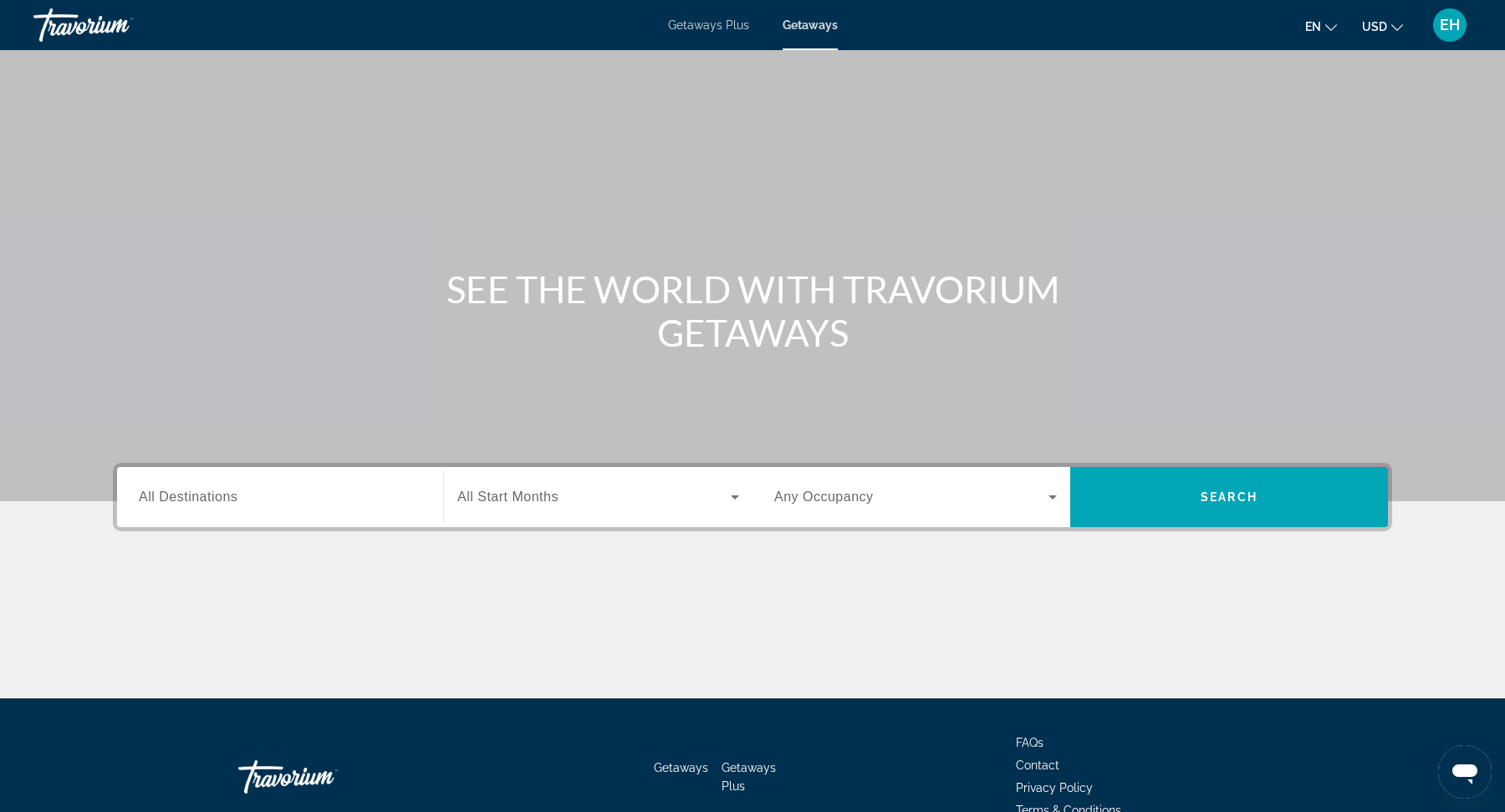
click at [75, 25] on div "Travorium" at bounding box center [117, 25] width 167 height 43
click at [80, 24] on div "Travorium" at bounding box center [117, 25] width 167 height 43
